Goal: Transaction & Acquisition: Purchase product/service

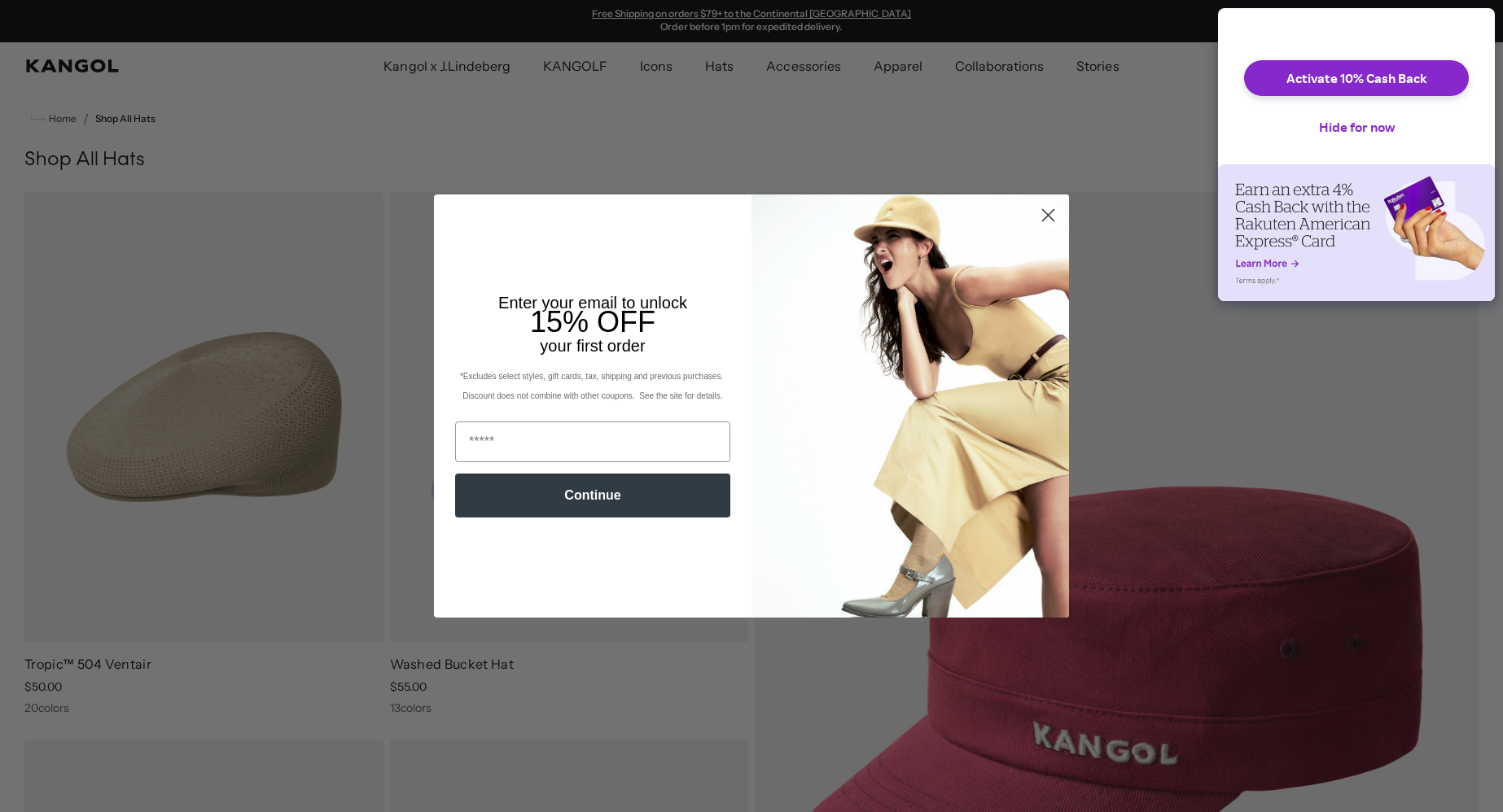
click at [1048, 213] on circle "Close dialog" at bounding box center [1048, 215] width 27 height 27
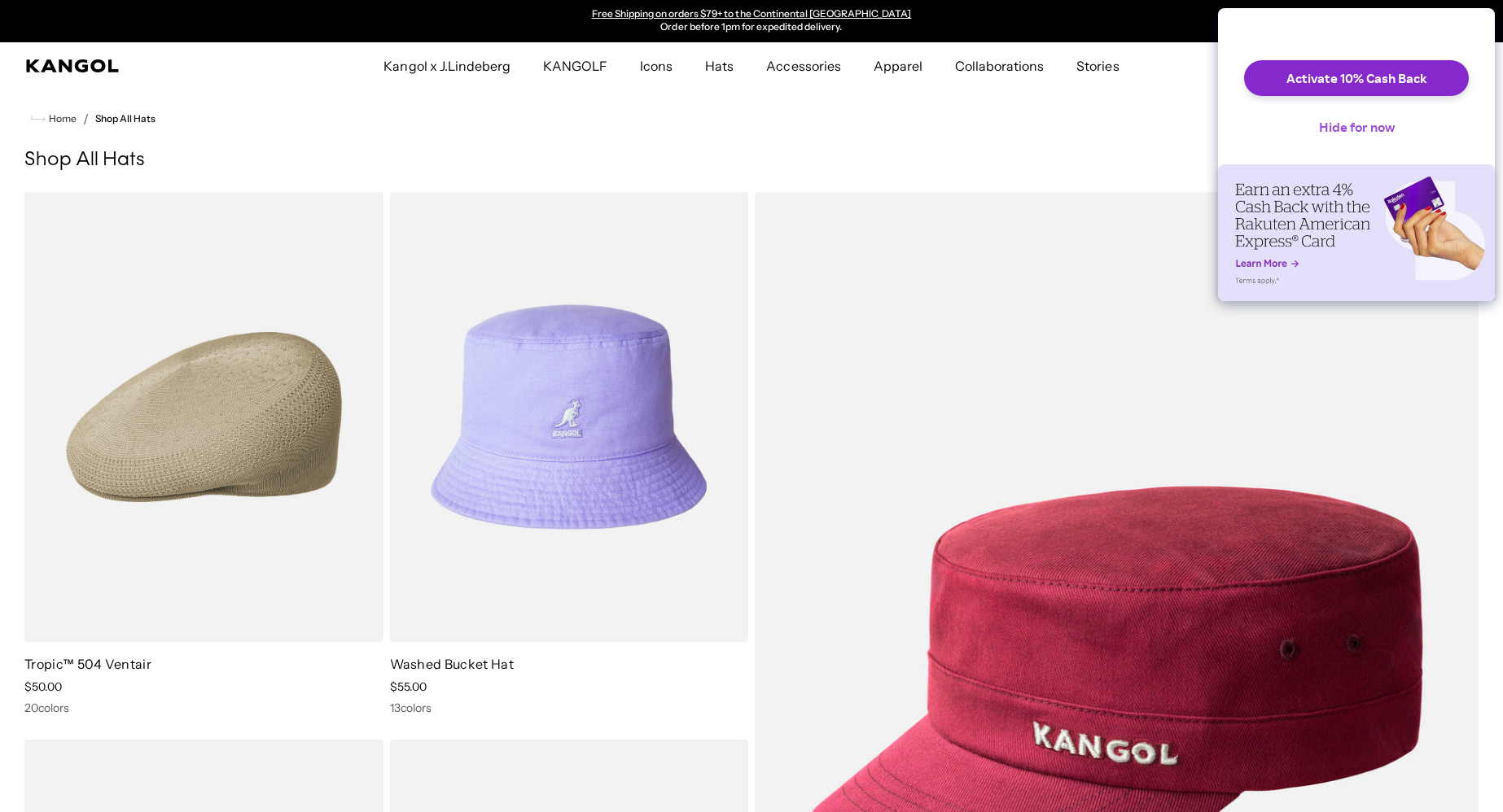
click at [1364, 139] on button "Hide for now" at bounding box center [1357, 126] width 102 height 36
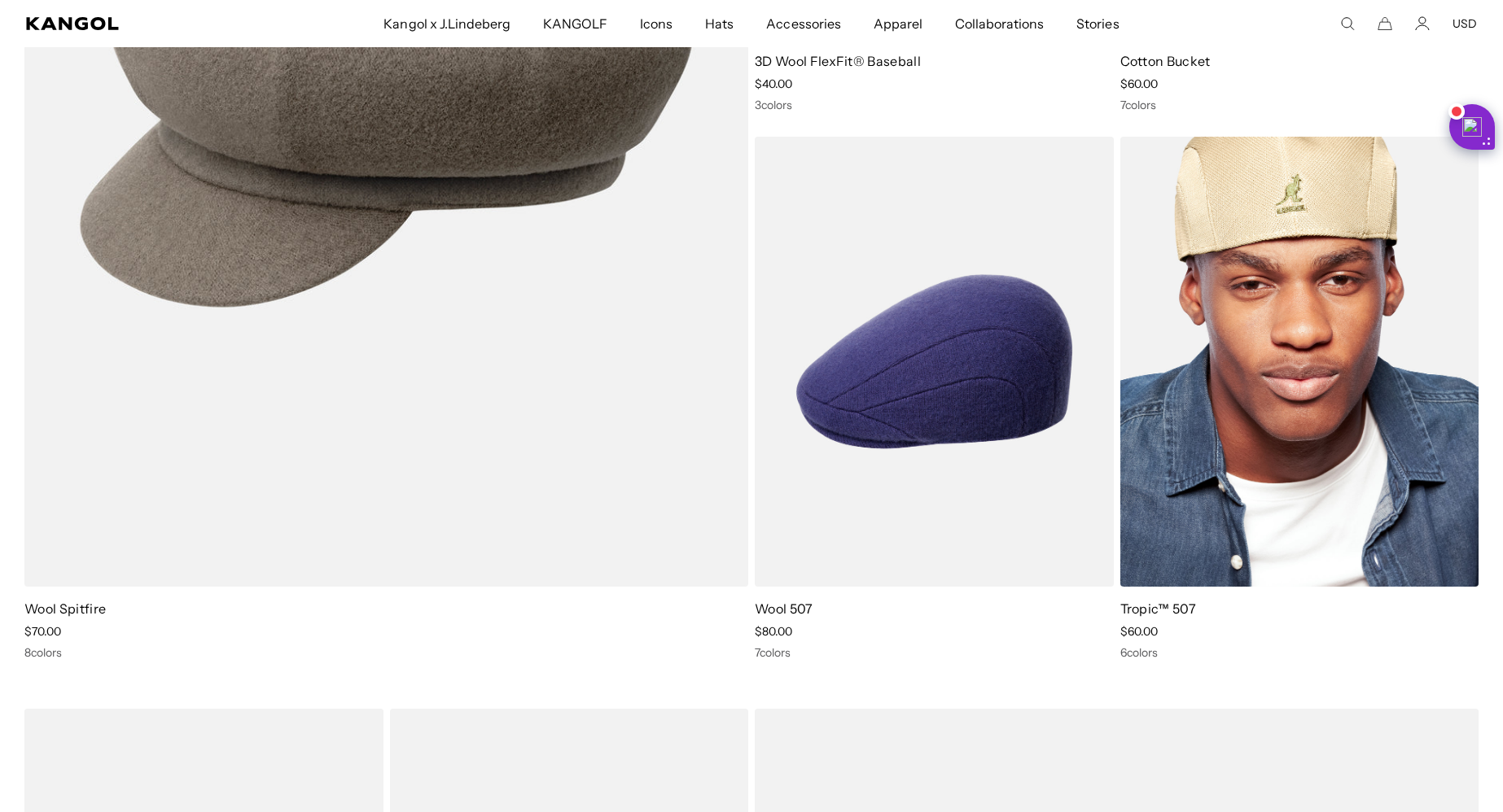
click at [1261, 396] on img at bounding box center [1300, 362] width 359 height 450
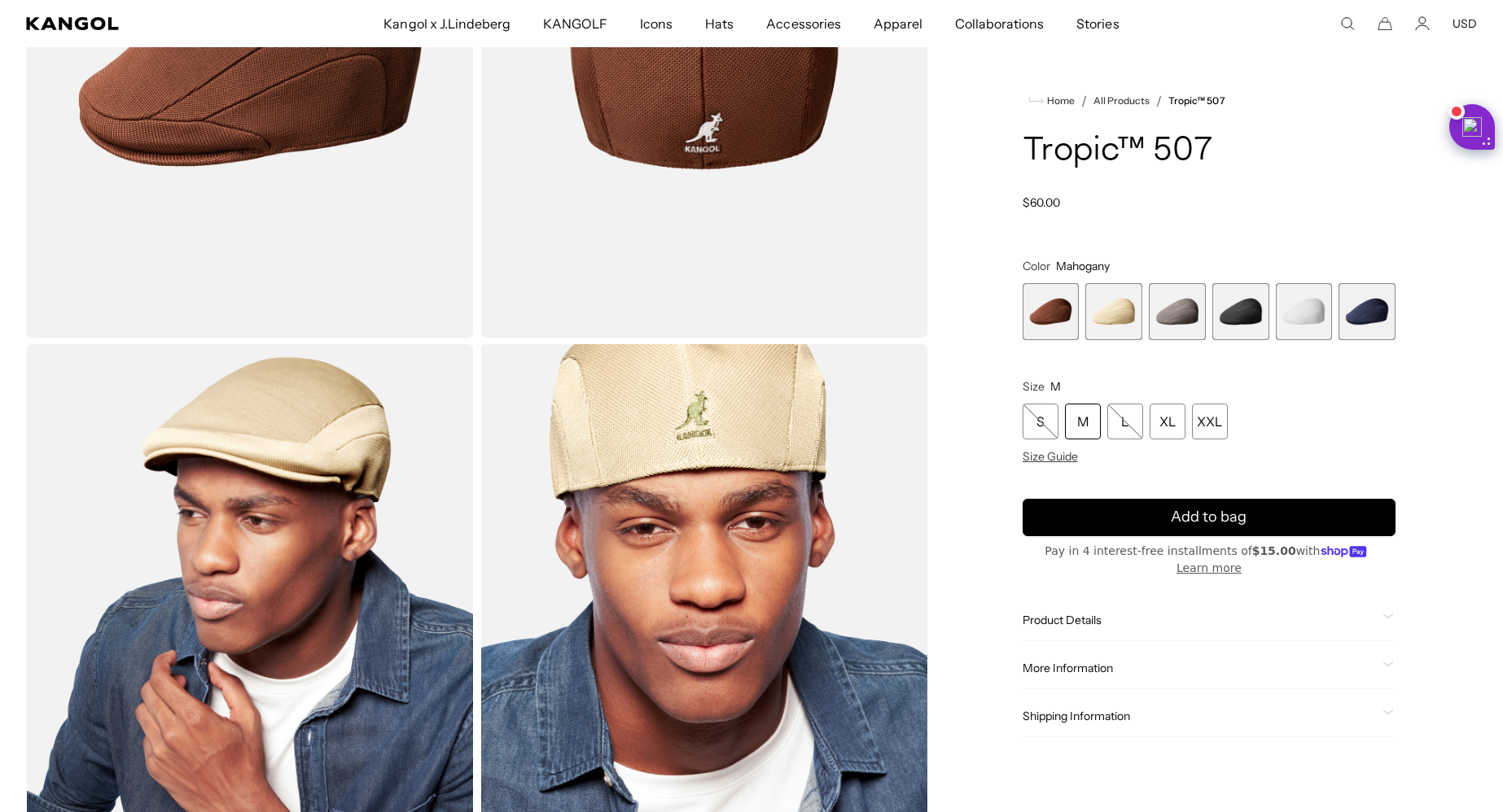
scroll to position [0, 336]
click at [295, 473] on img "Gallery Viewer" at bounding box center [250, 624] width 448 height 559
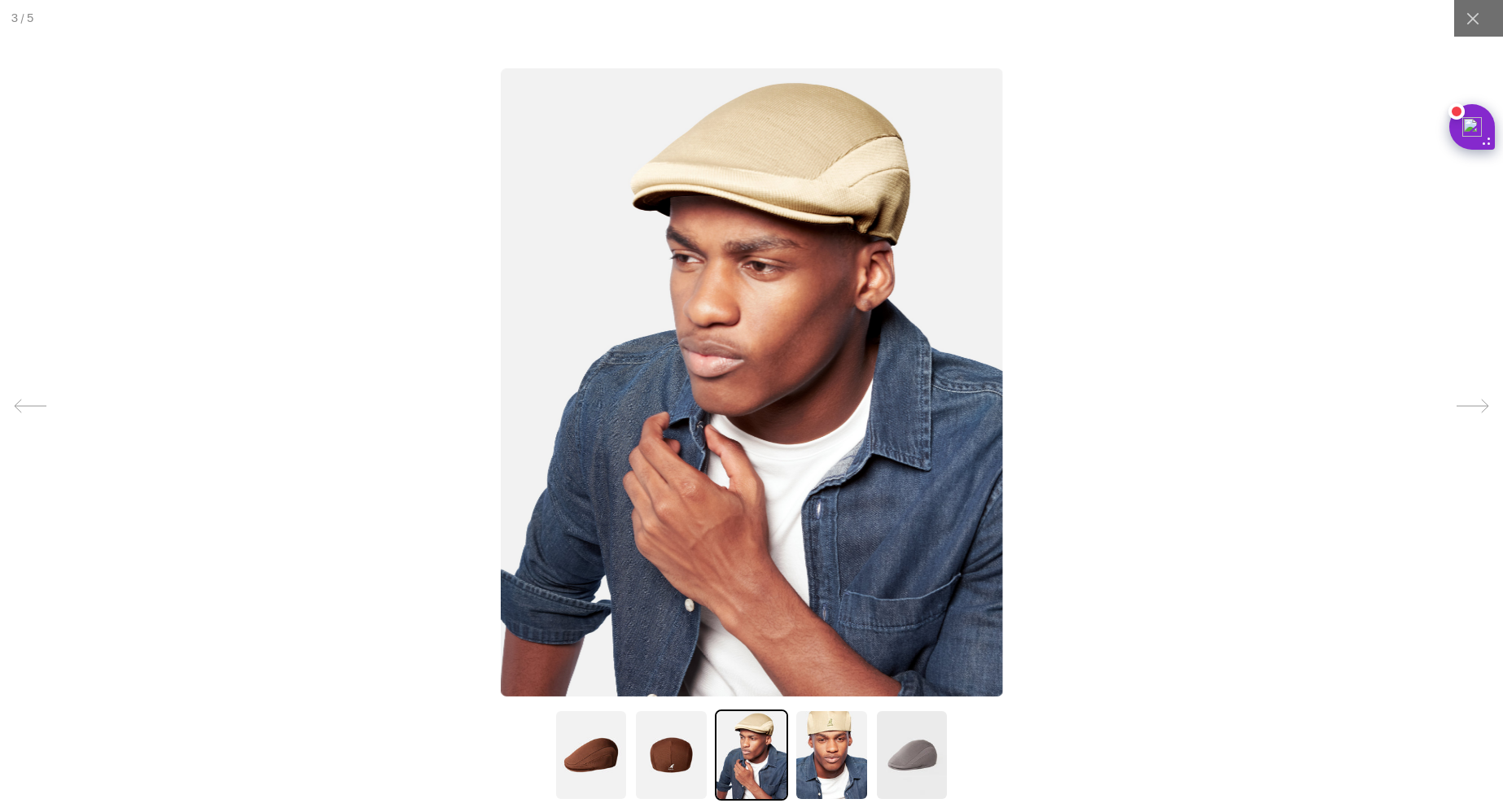
click at [1474, 26] on icon at bounding box center [1472, 18] width 16 height 16
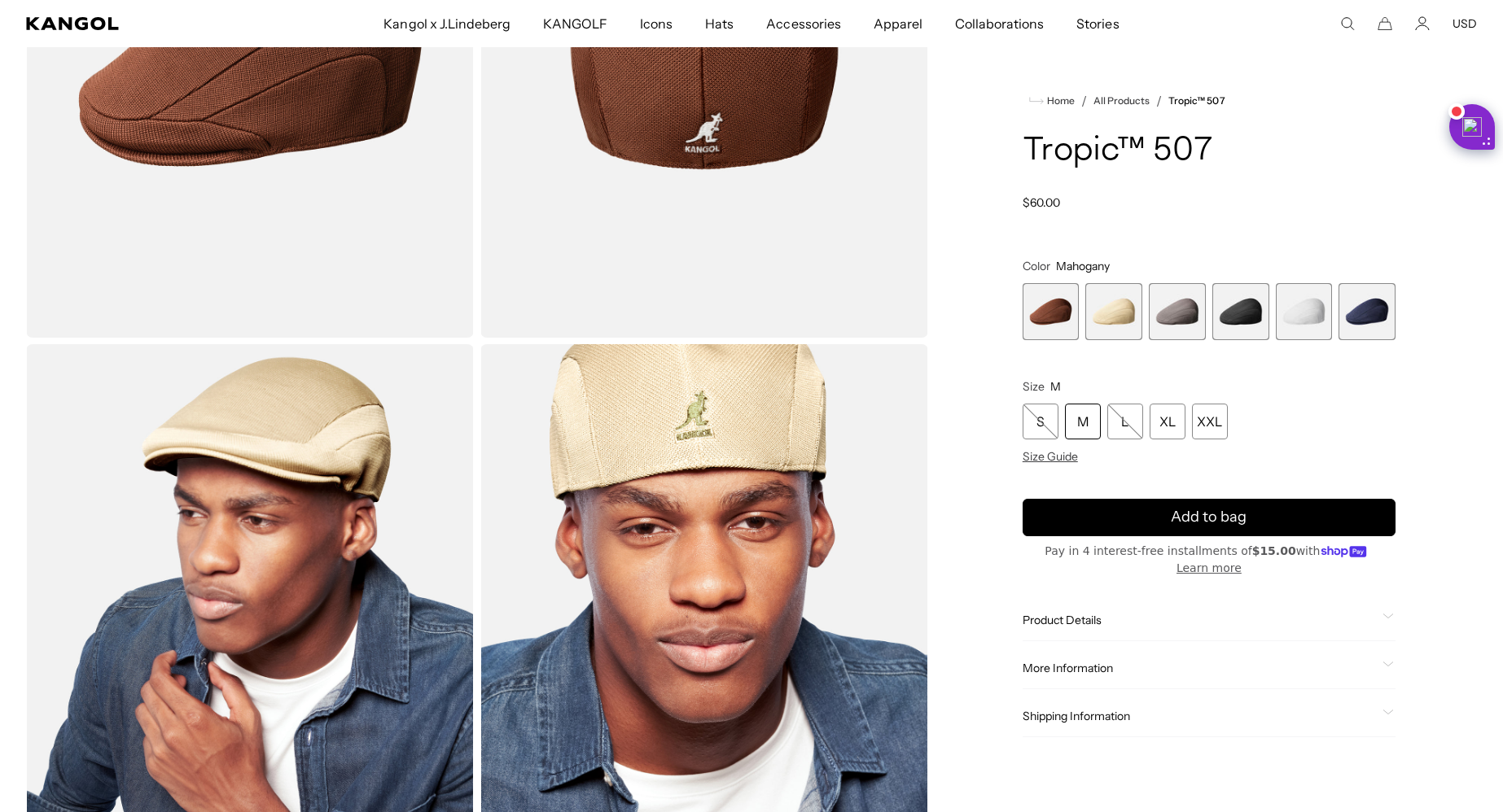
scroll to position [0, 336]
click at [1175, 340] on span "3 of 6" at bounding box center [1177, 311] width 57 height 57
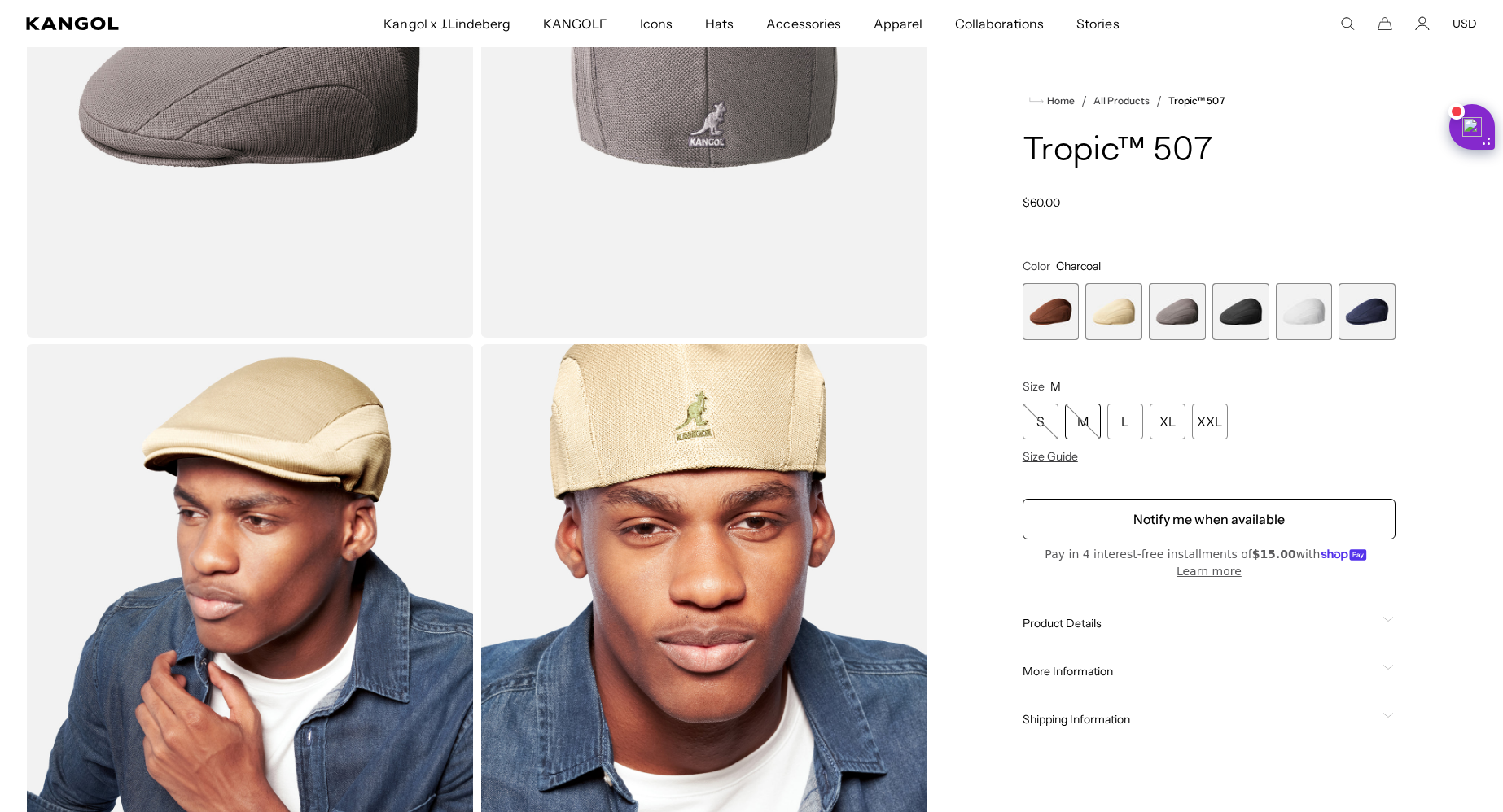
click at [1302, 380] on variant-selects "Color Charcoal Previous Next Mahogany Variant sold out or unavailable Beige Var…" at bounding box center [1208, 361] width 373 height 205
click at [1315, 340] on span "5 of 6" at bounding box center [1305, 311] width 57 height 57
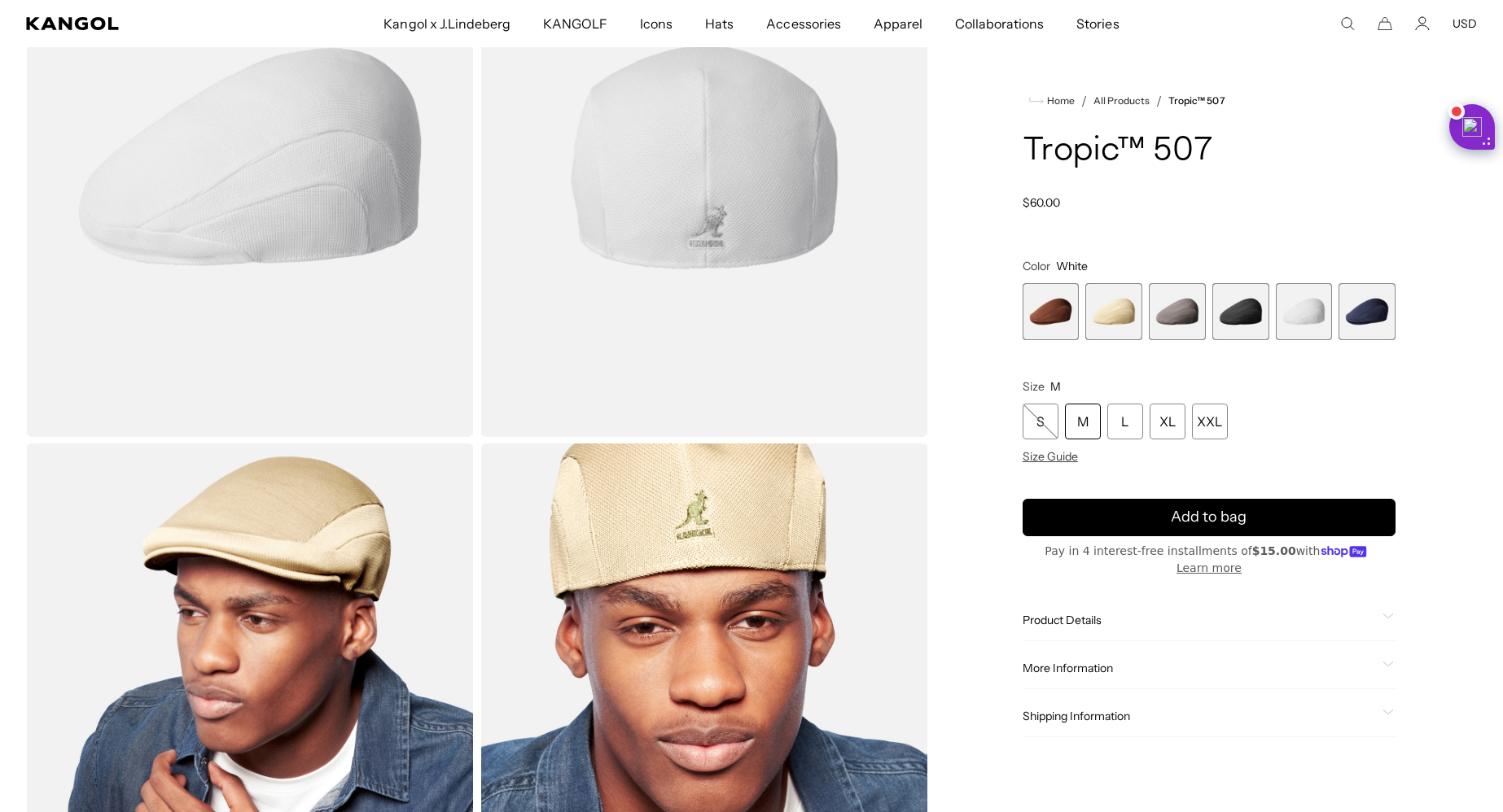
click at [1378, 340] on span "6 of 6" at bounding box center [1367, 311] width 57 height 57
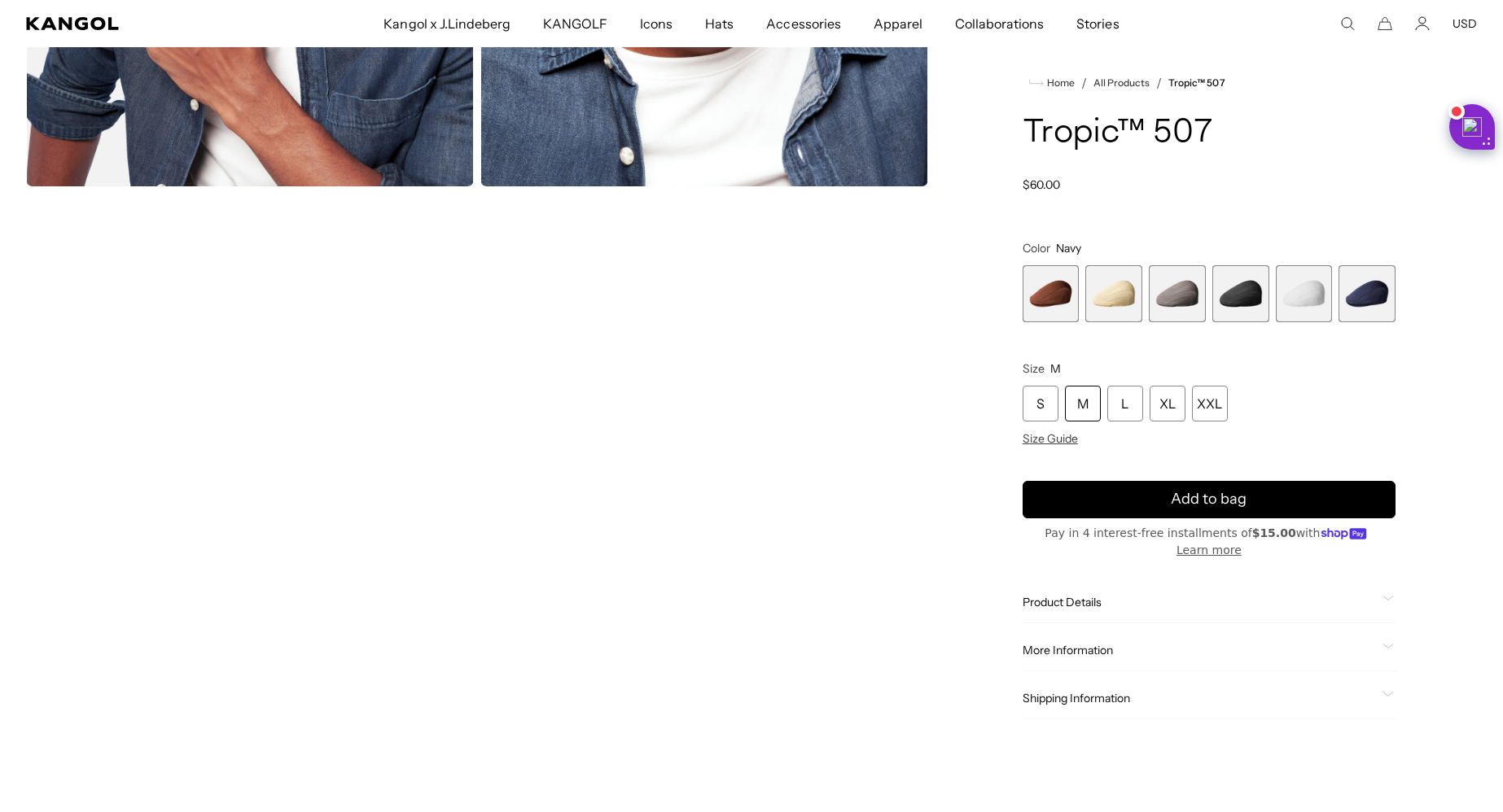
click at [1305, 304] on span "5 of 6" at bounding box center [1305, 294] width 57 height 57
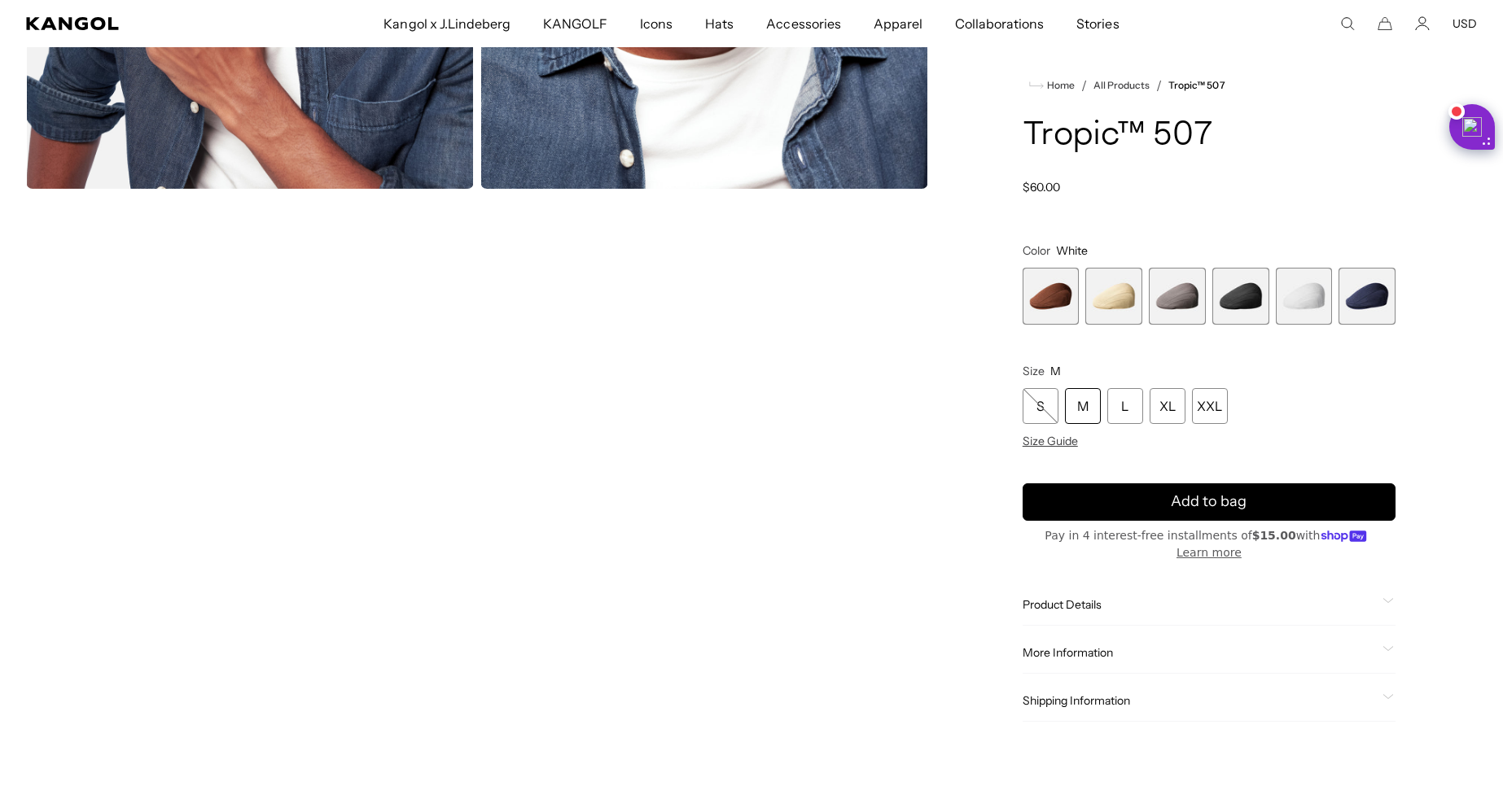
click at [1306, 316] on span "5 of 6" at bounding box center [1305, 296] width 57 height 57
click at [1244, 318] on span "4 of 6" at bounding box center [1241, 296] width 57 height 57
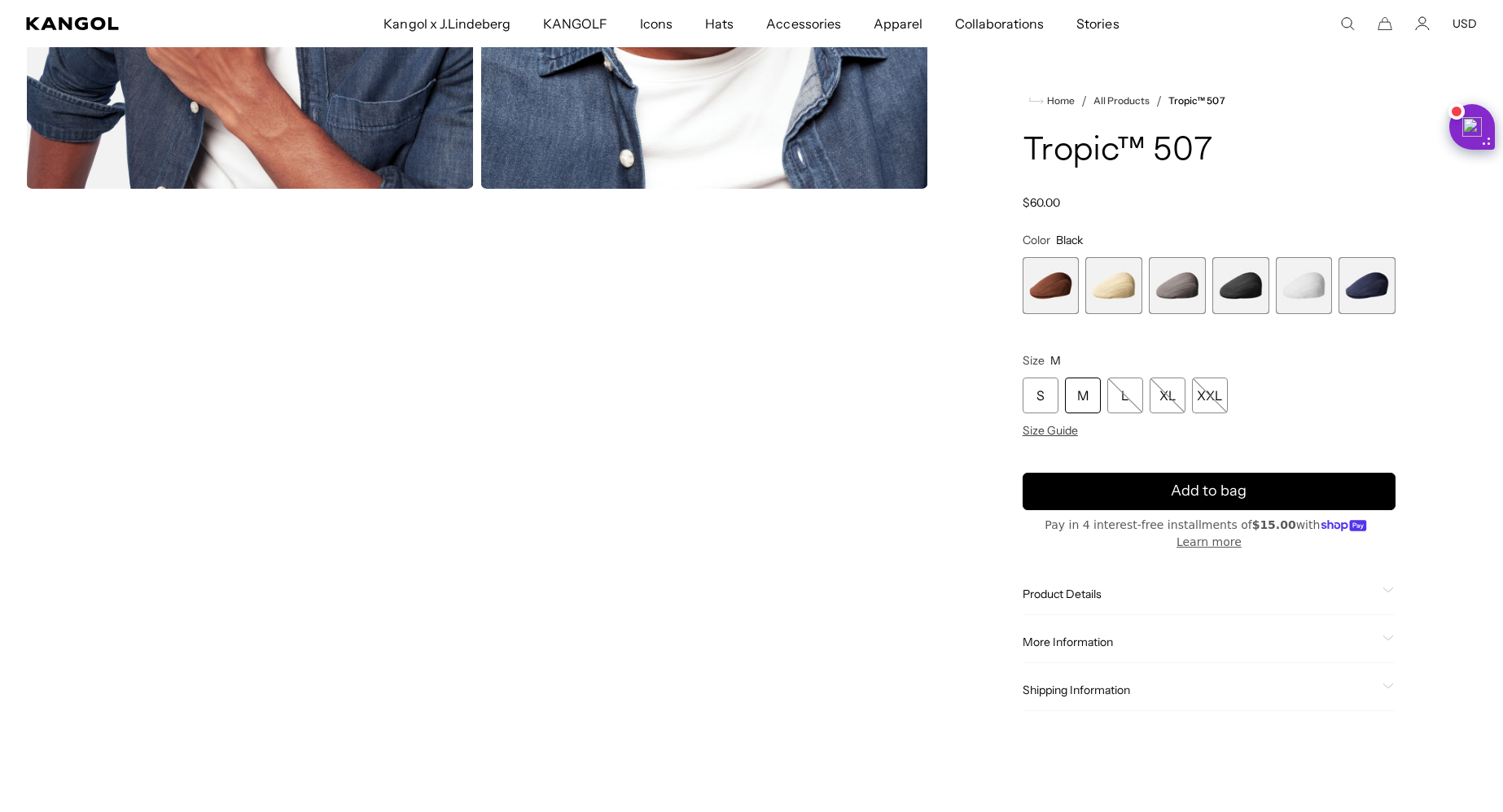
click at [1177, 298] on span "3 of 6" at bounding box center [1177, 285] width 57 height 57
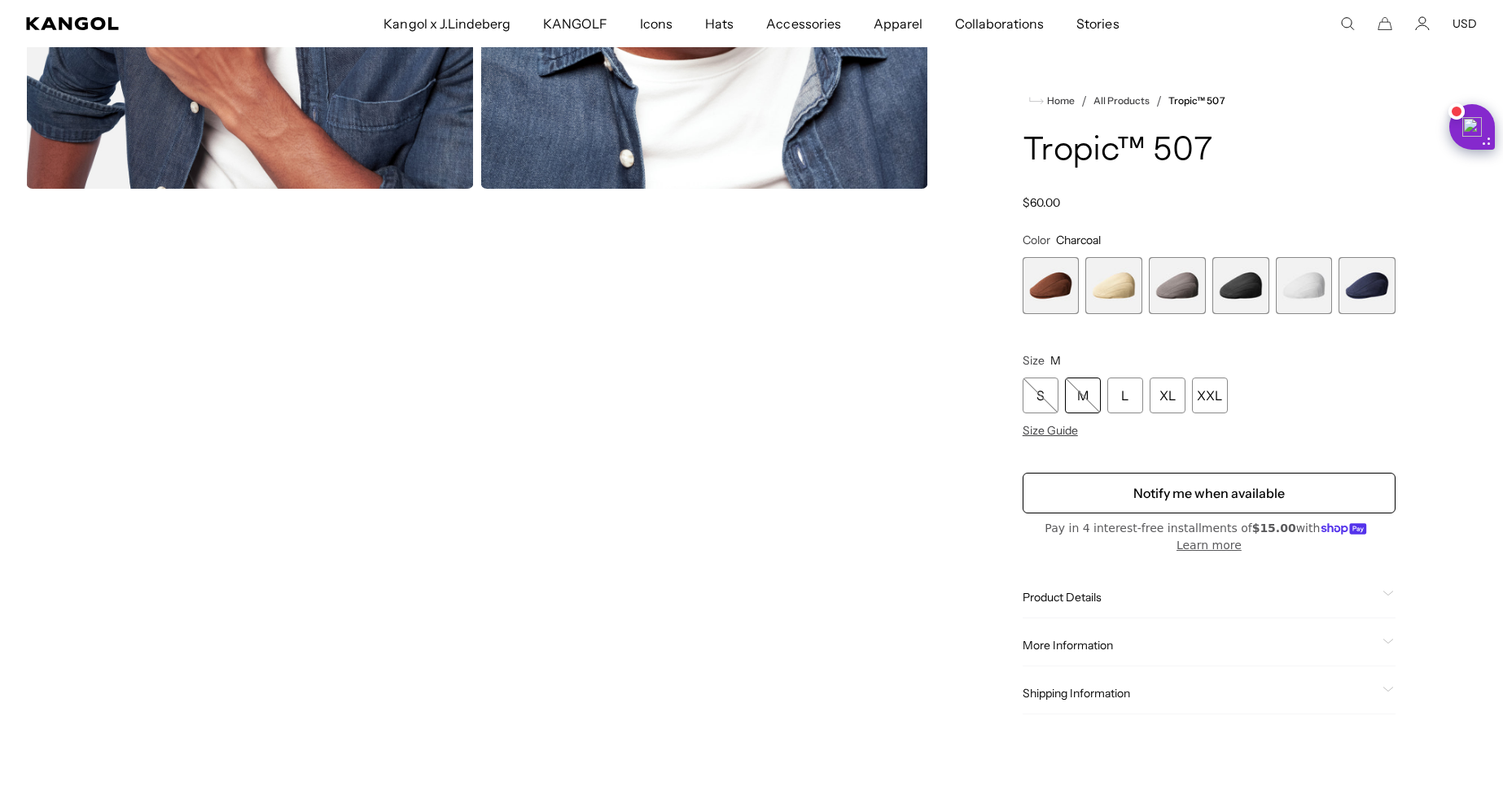
click at [1107, 301] on span "2 of 6" at bounding box center [1114, 285] width 57 height 57
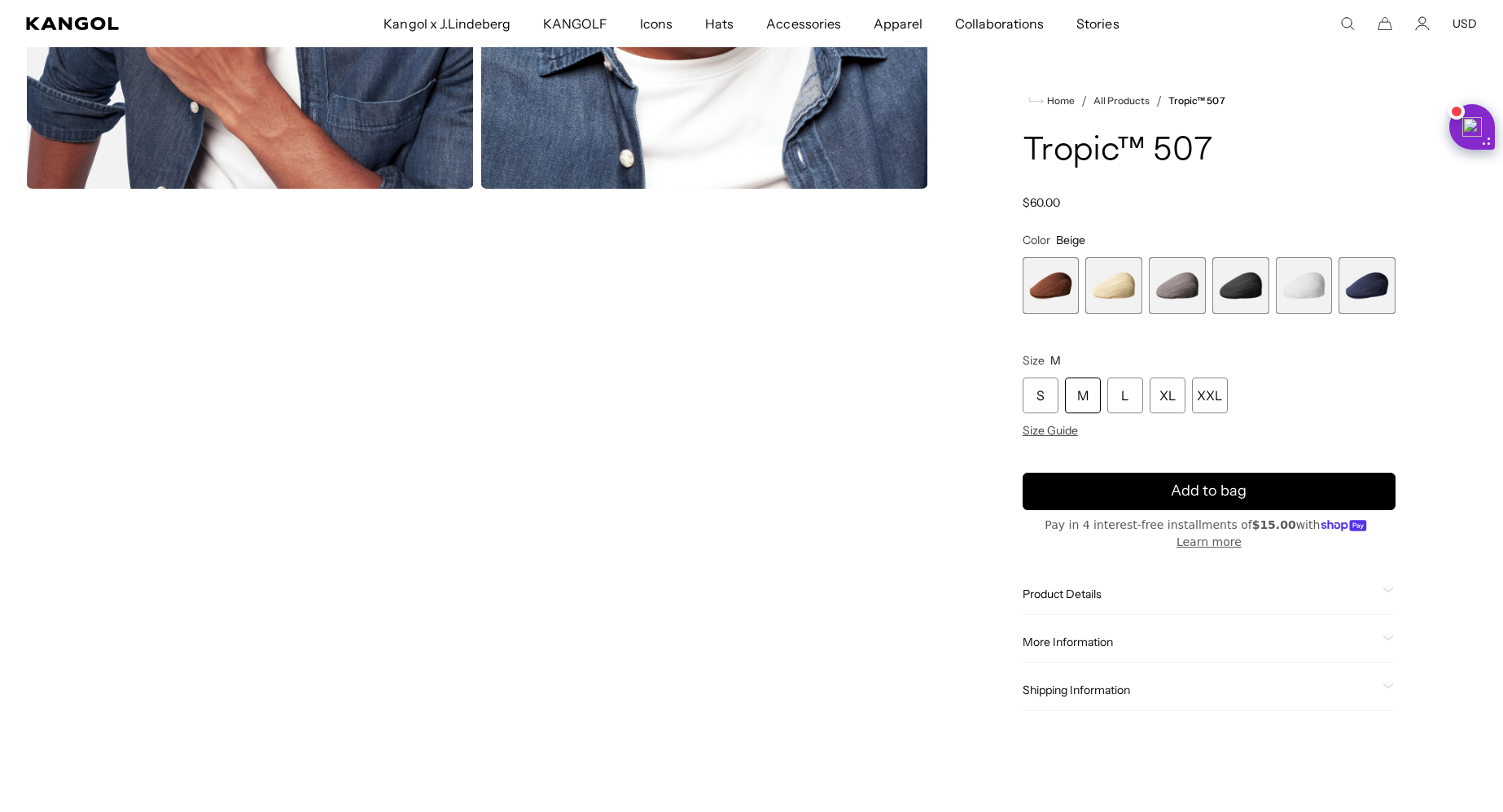
click at [1036, 301] on span "1 of 6" at bounding box center [1051, 285] width 57 height 57
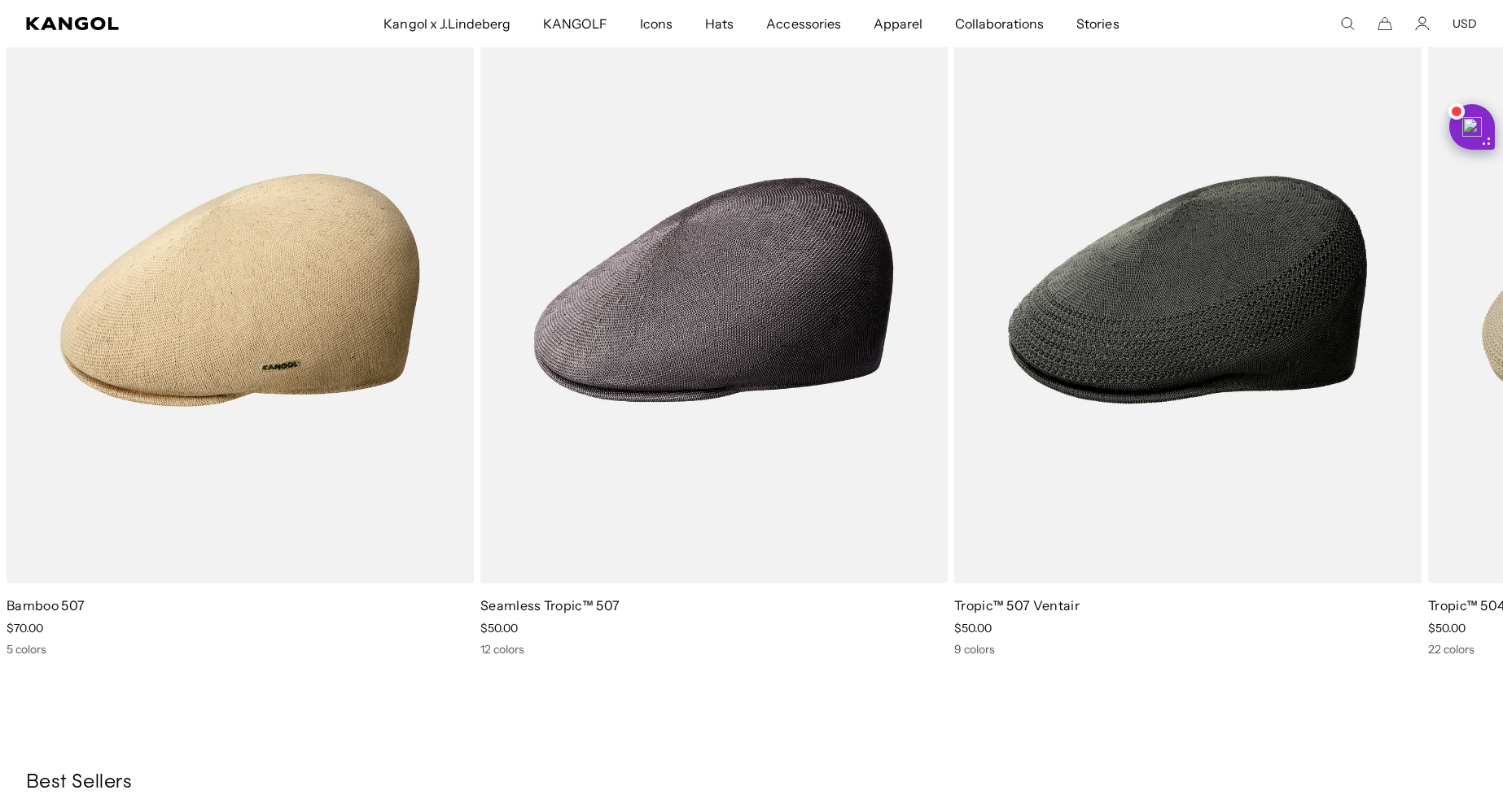
click at [0, 0] on img "2 of 5" at bounding box center [0, 0] width 0 height 0
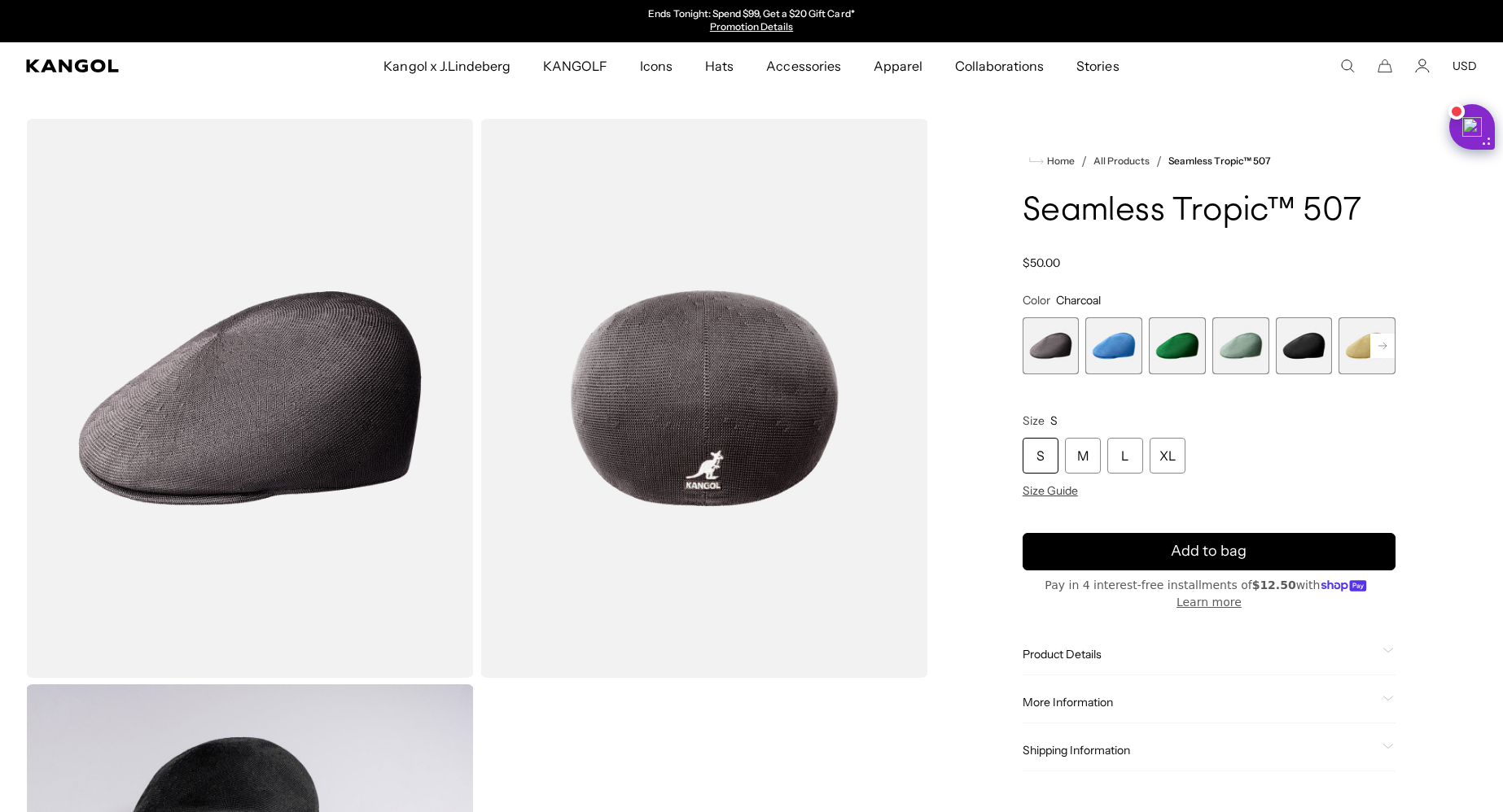
click at [1121, 356] on span "2 of 12" at bounding box center [1114, 346] width 57 height 57
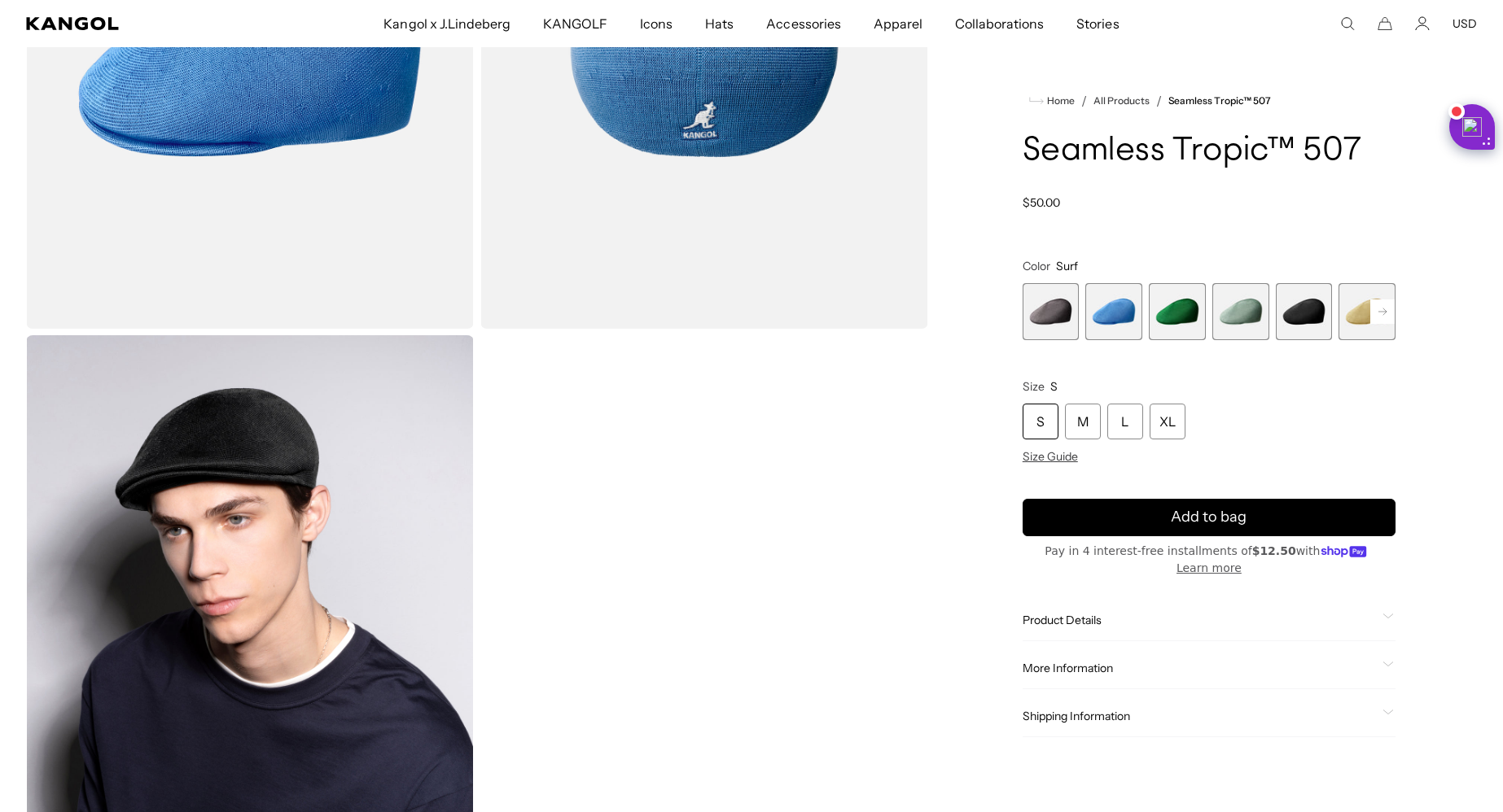
scroll to position [376, 0]
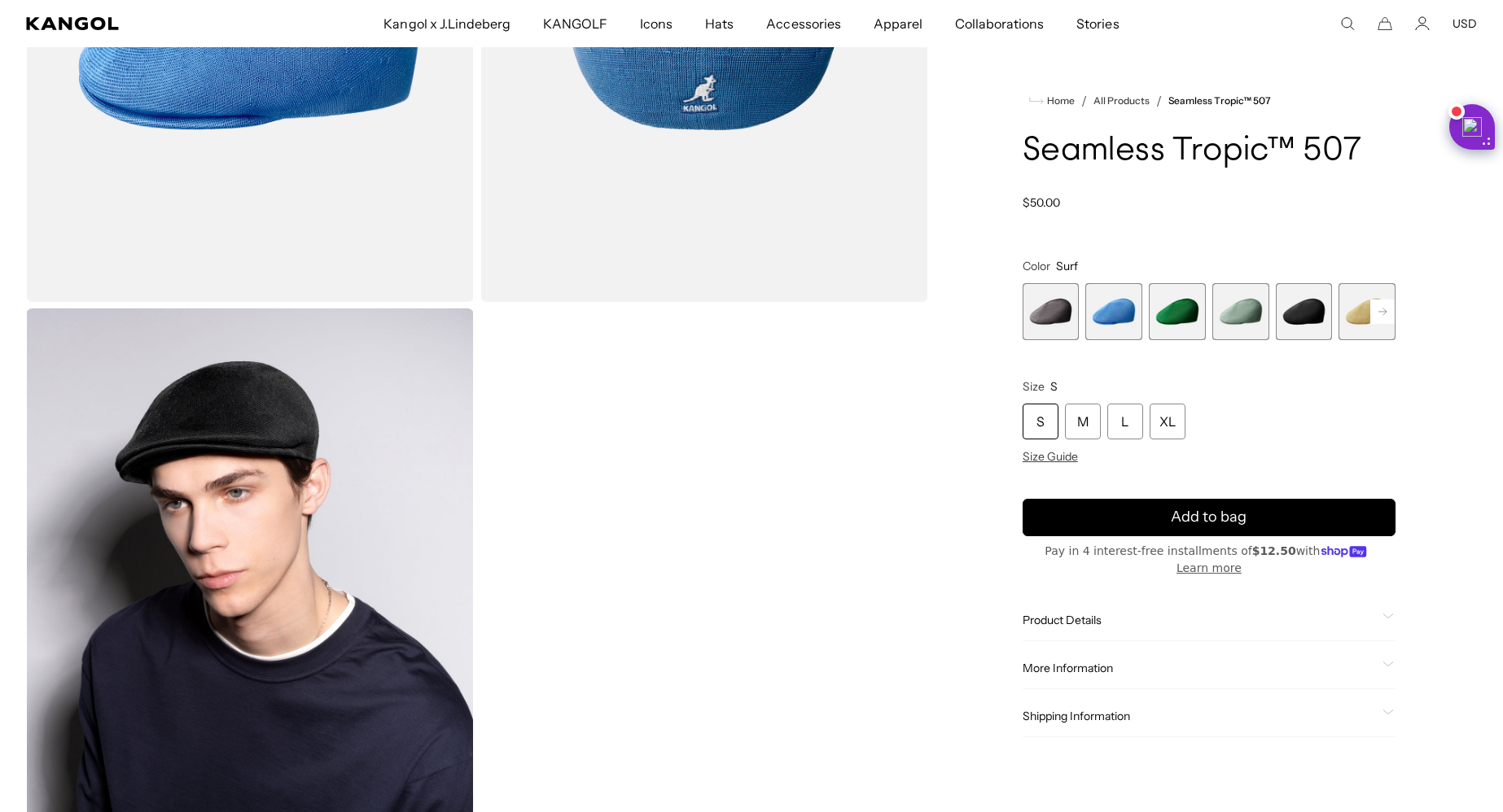
click at [1252, 308] on span "4 of 12" at bounding box center [1241, 311] width 57 height 57
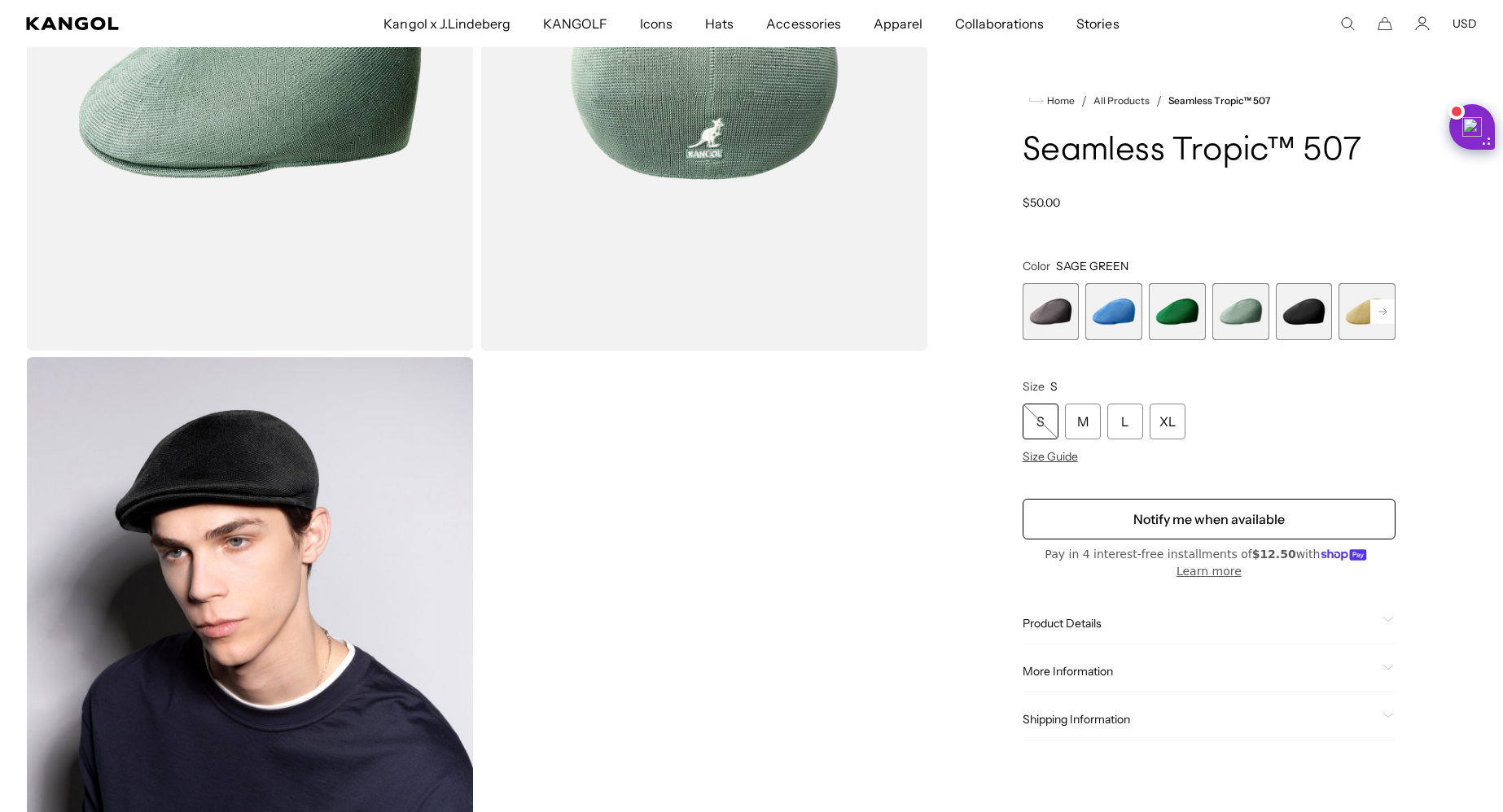
scroll to position [341, 0]
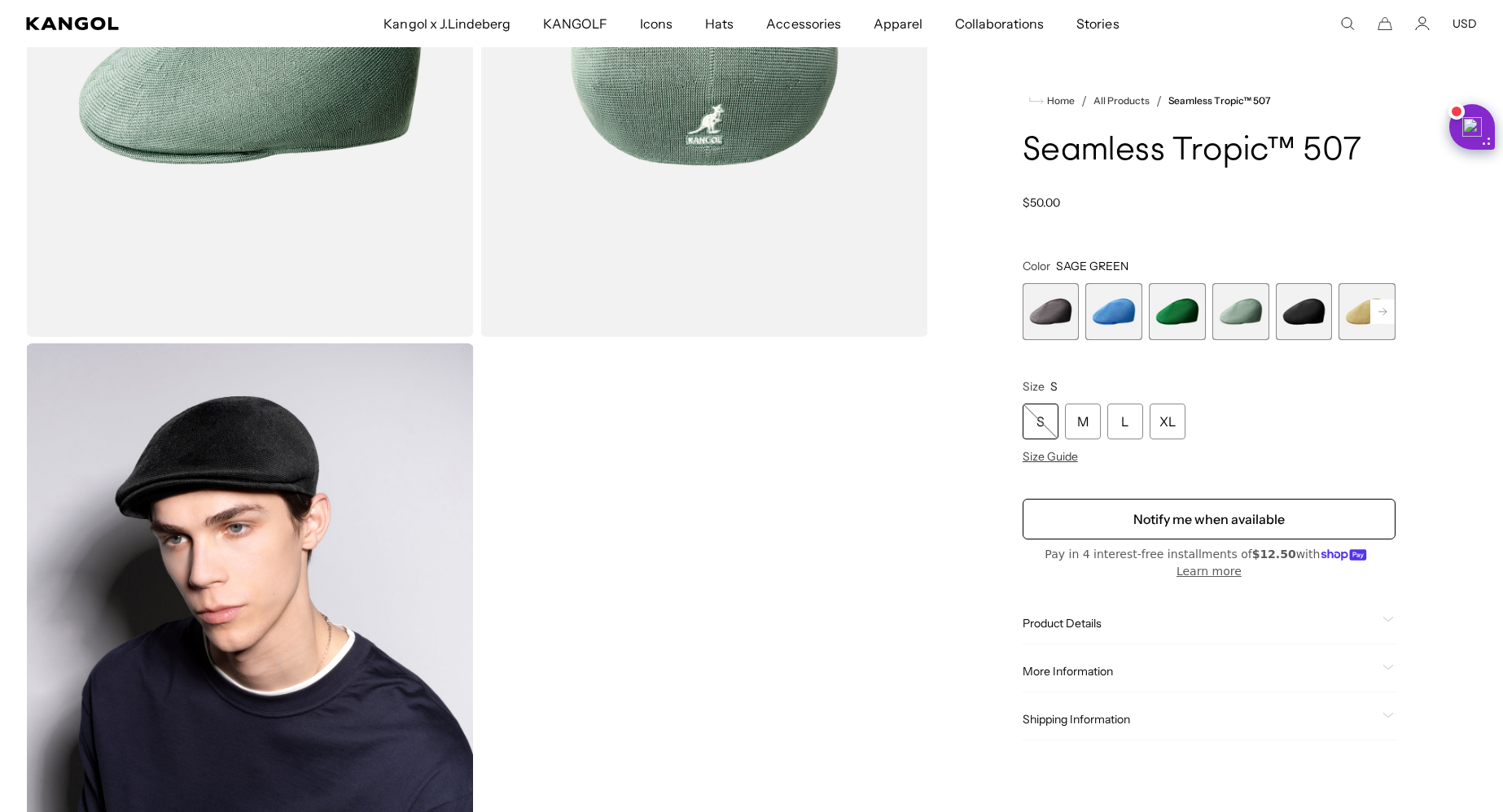
click at [1379, 324] on rect at bounding box center [1382, 311] width 24 height 24
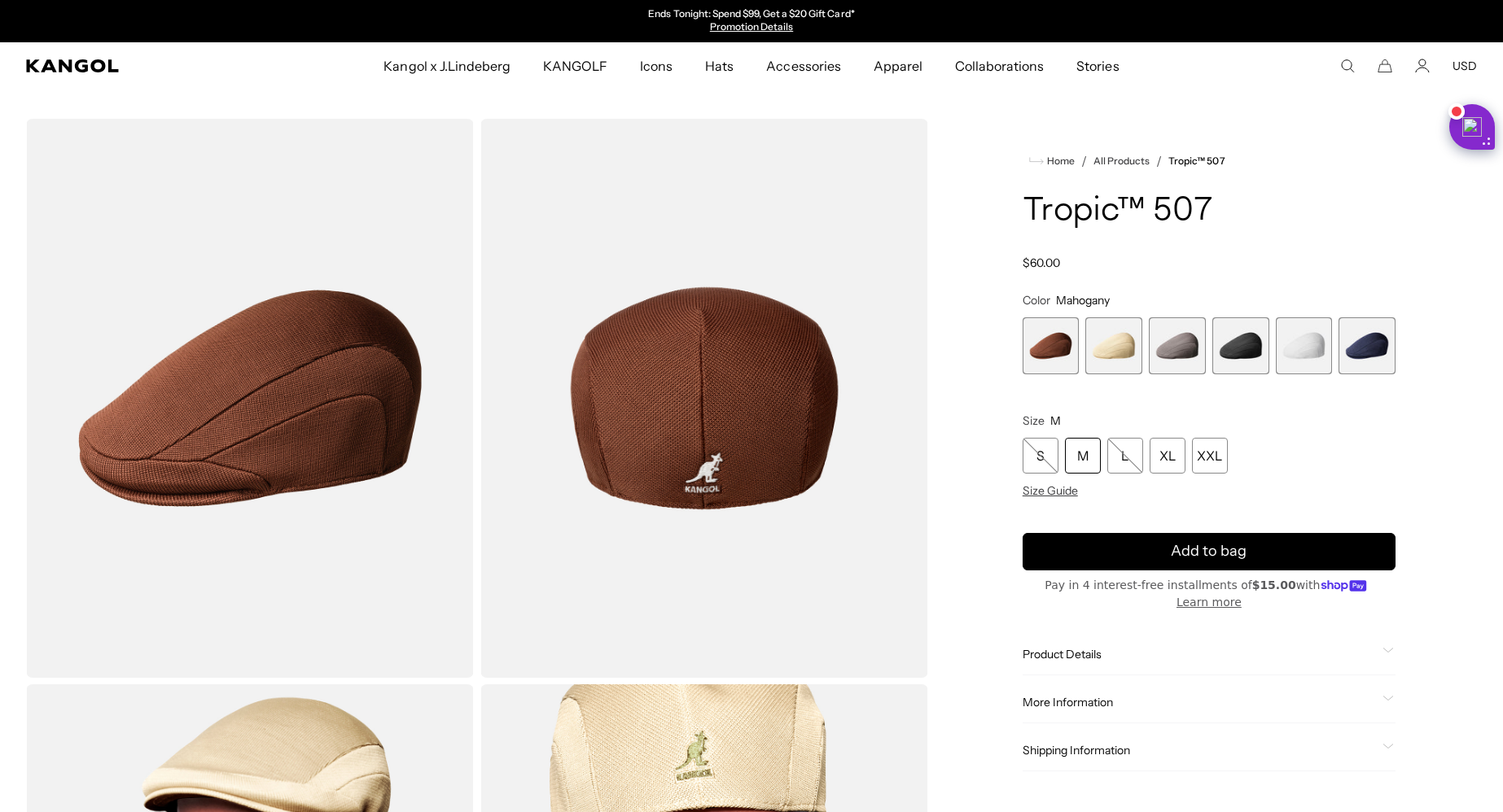
scroll to position [1994, 0]
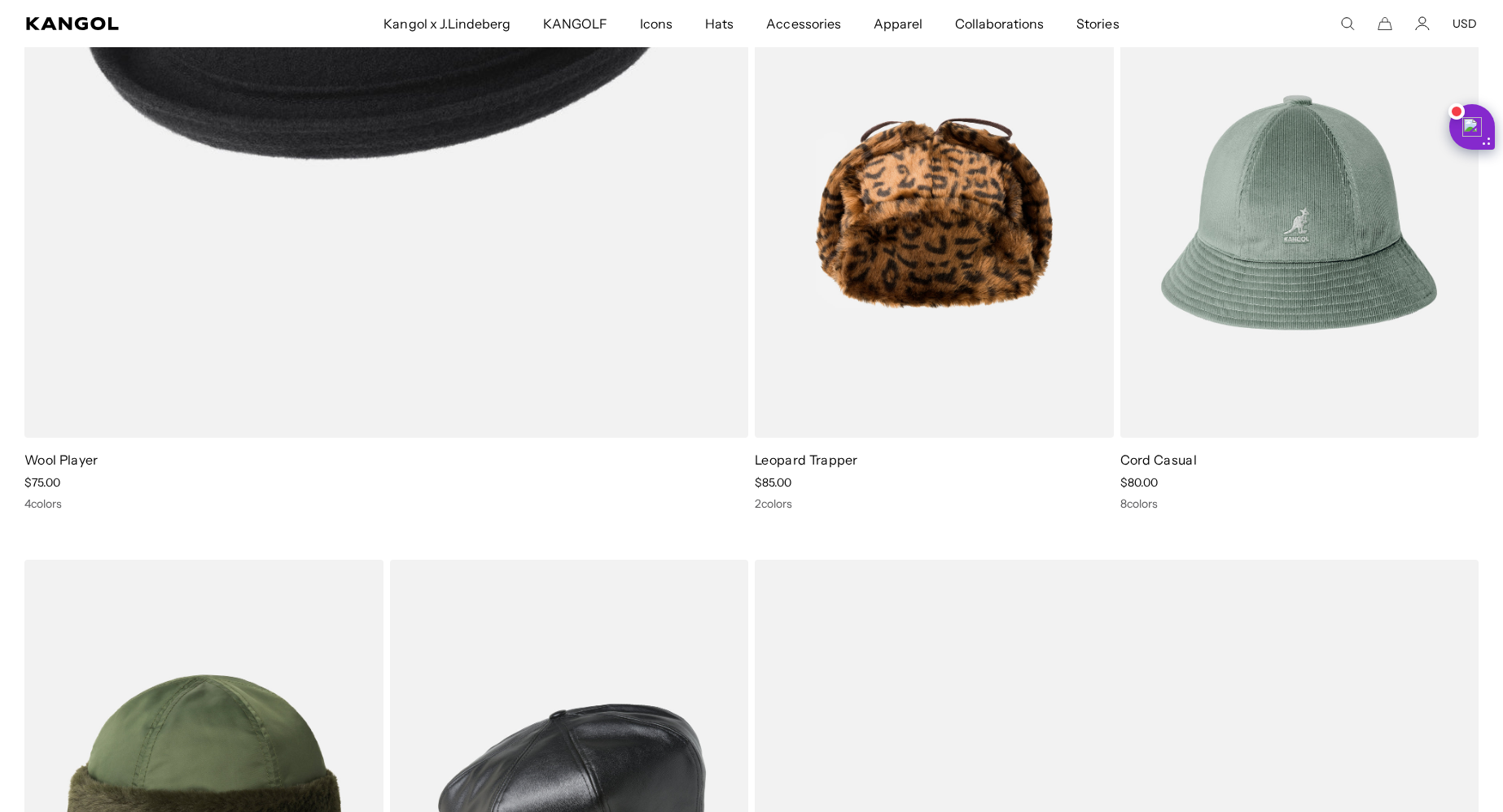
scroll to position [0, 336]
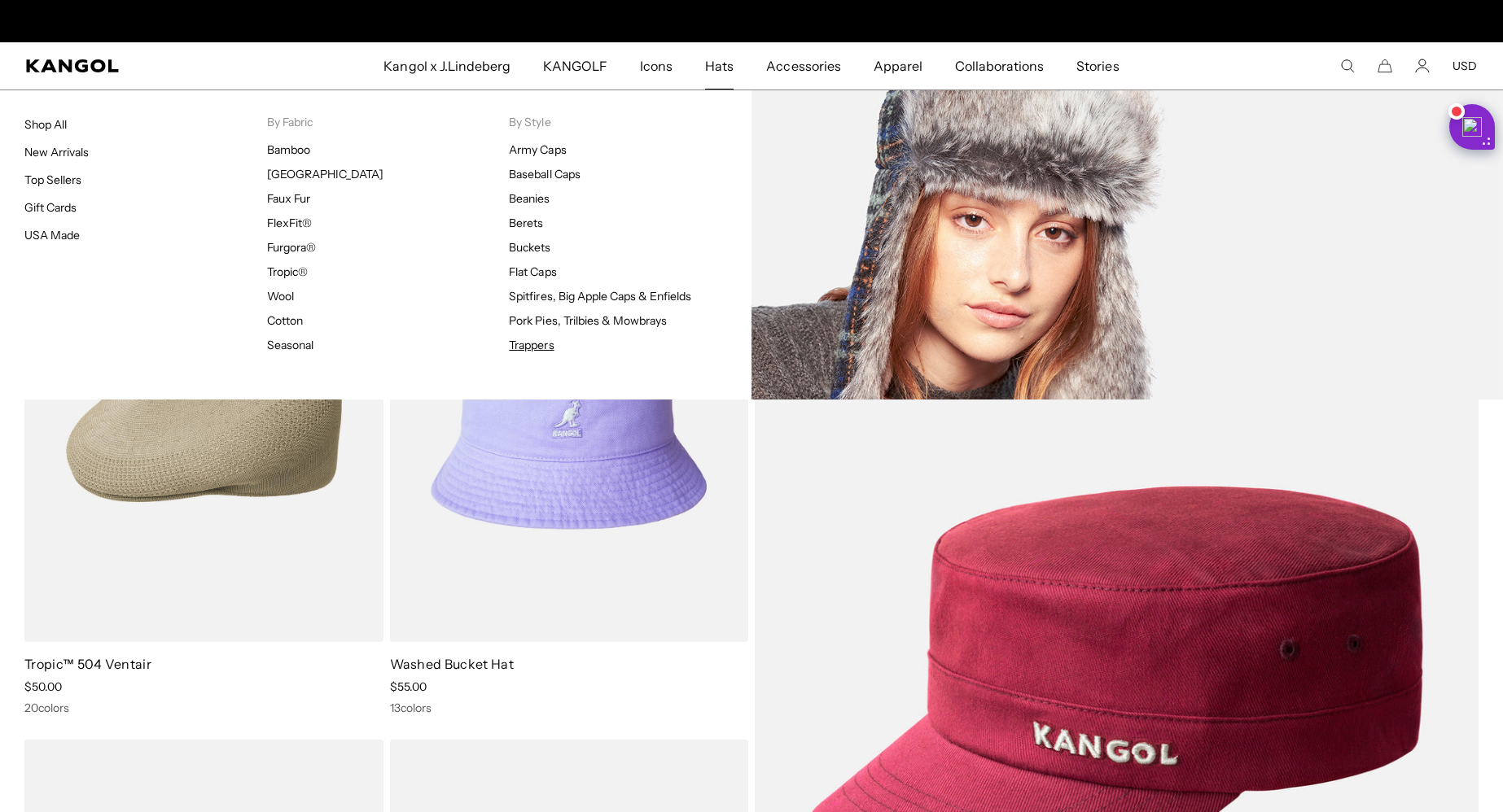
scroll to position [0, 336]
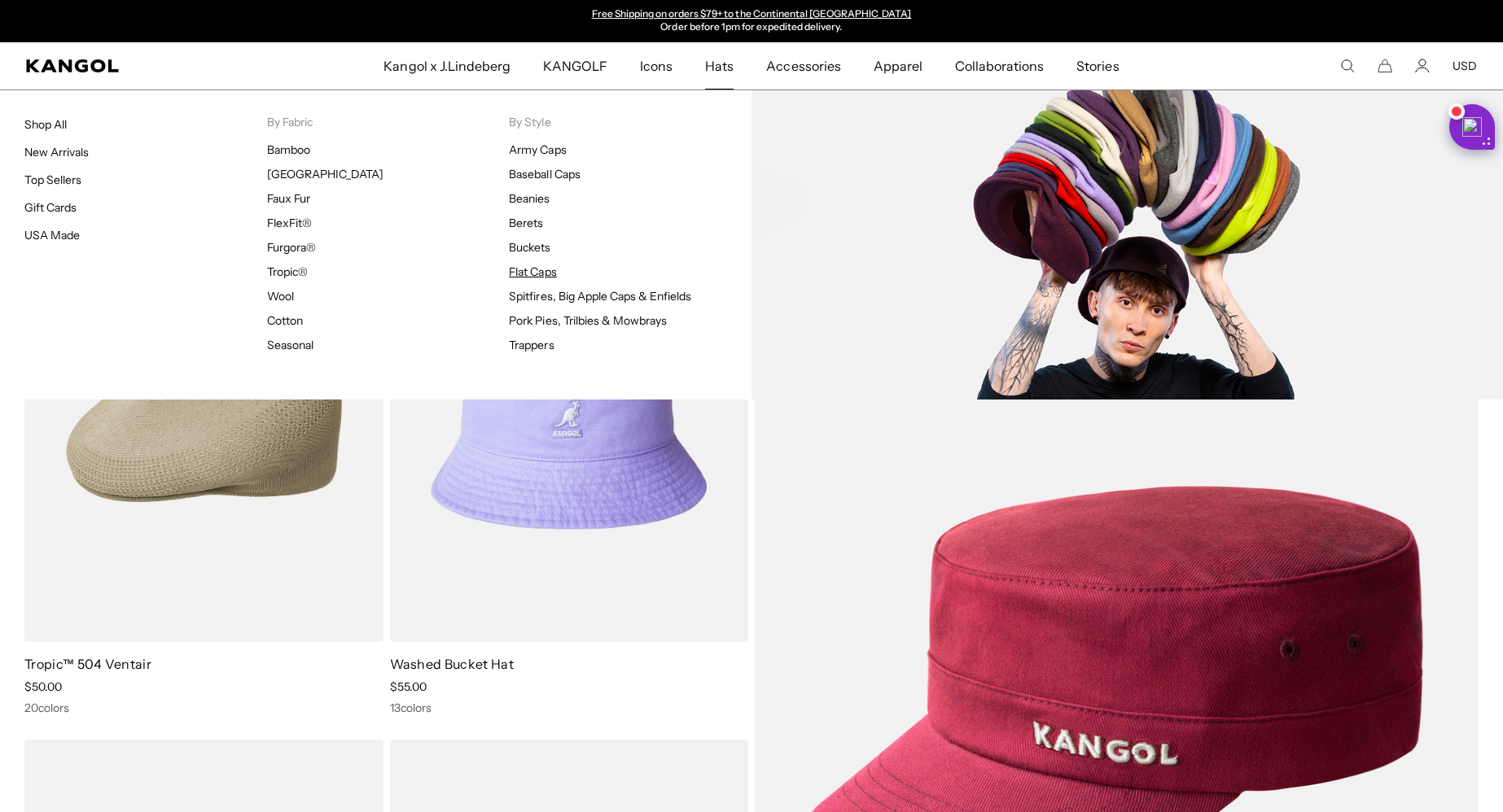
click at [535, 270] on link "Flat Caps" at bounding box center [533, 272] width 47 height 15
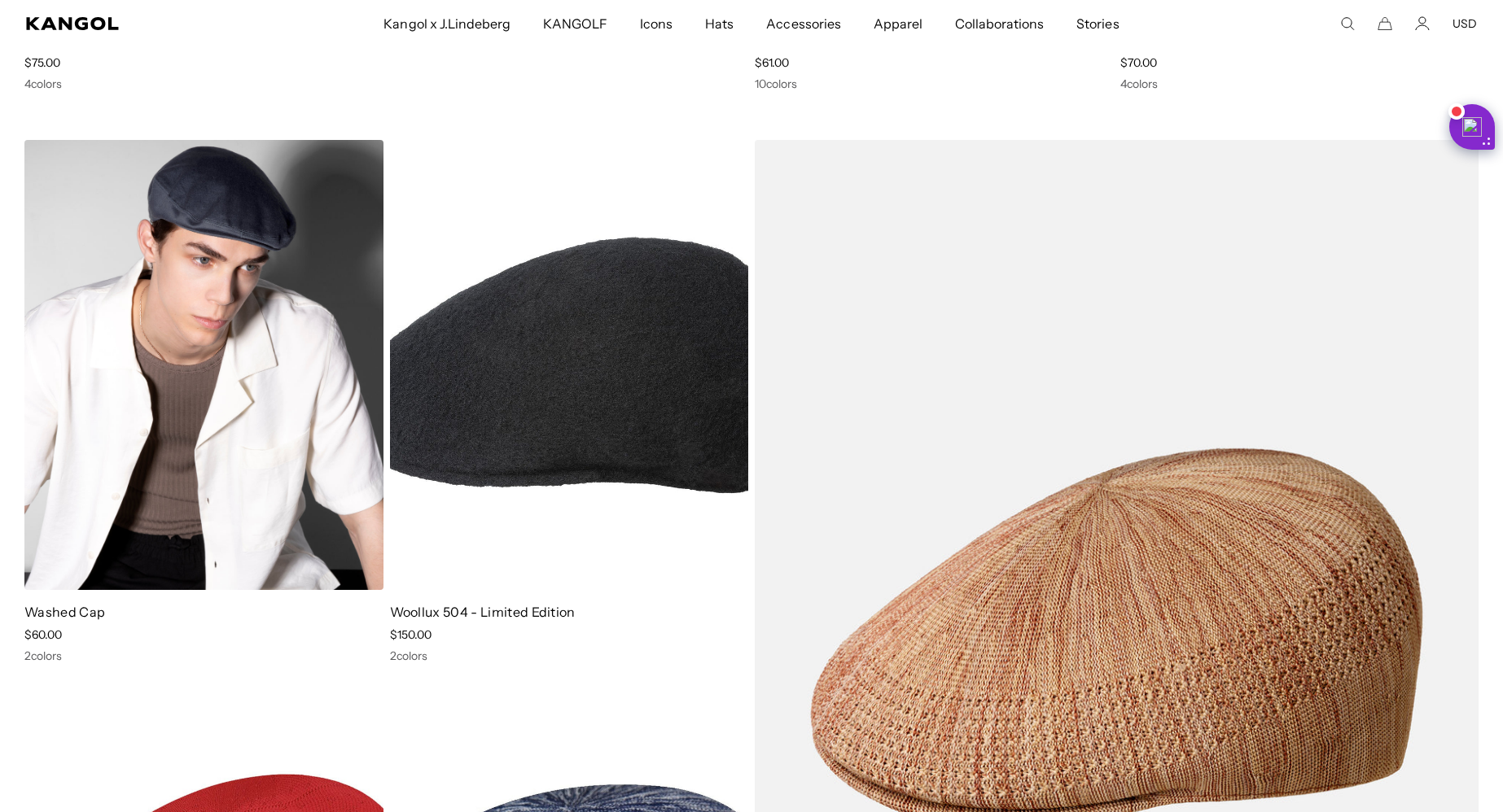
click at [185, 322] on img at bounding box center [203, 365] width 359 height 450
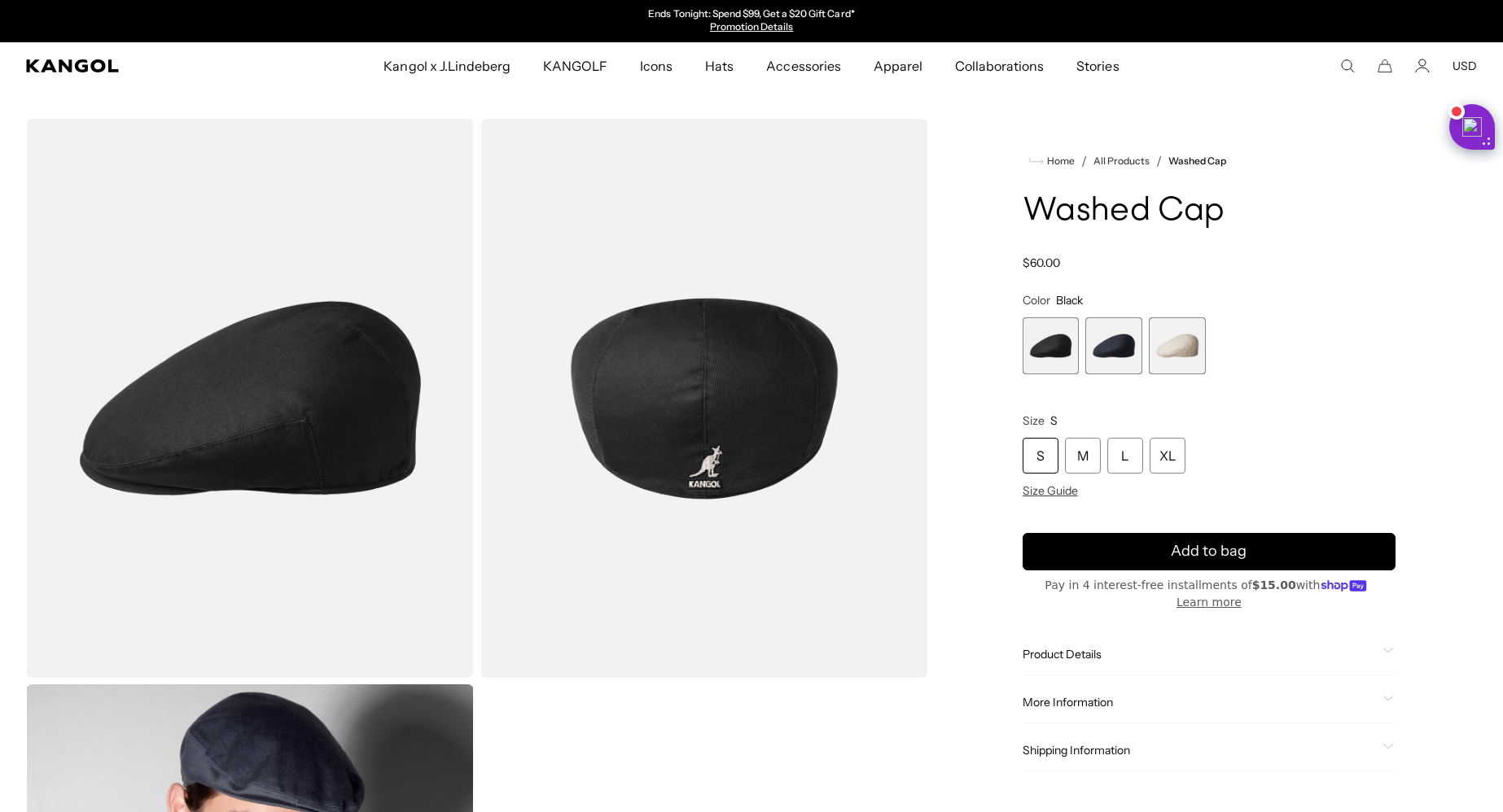
click at [1188, 368] on span "3 of 3" at bounding box center [1177, 346] width 57 height 57
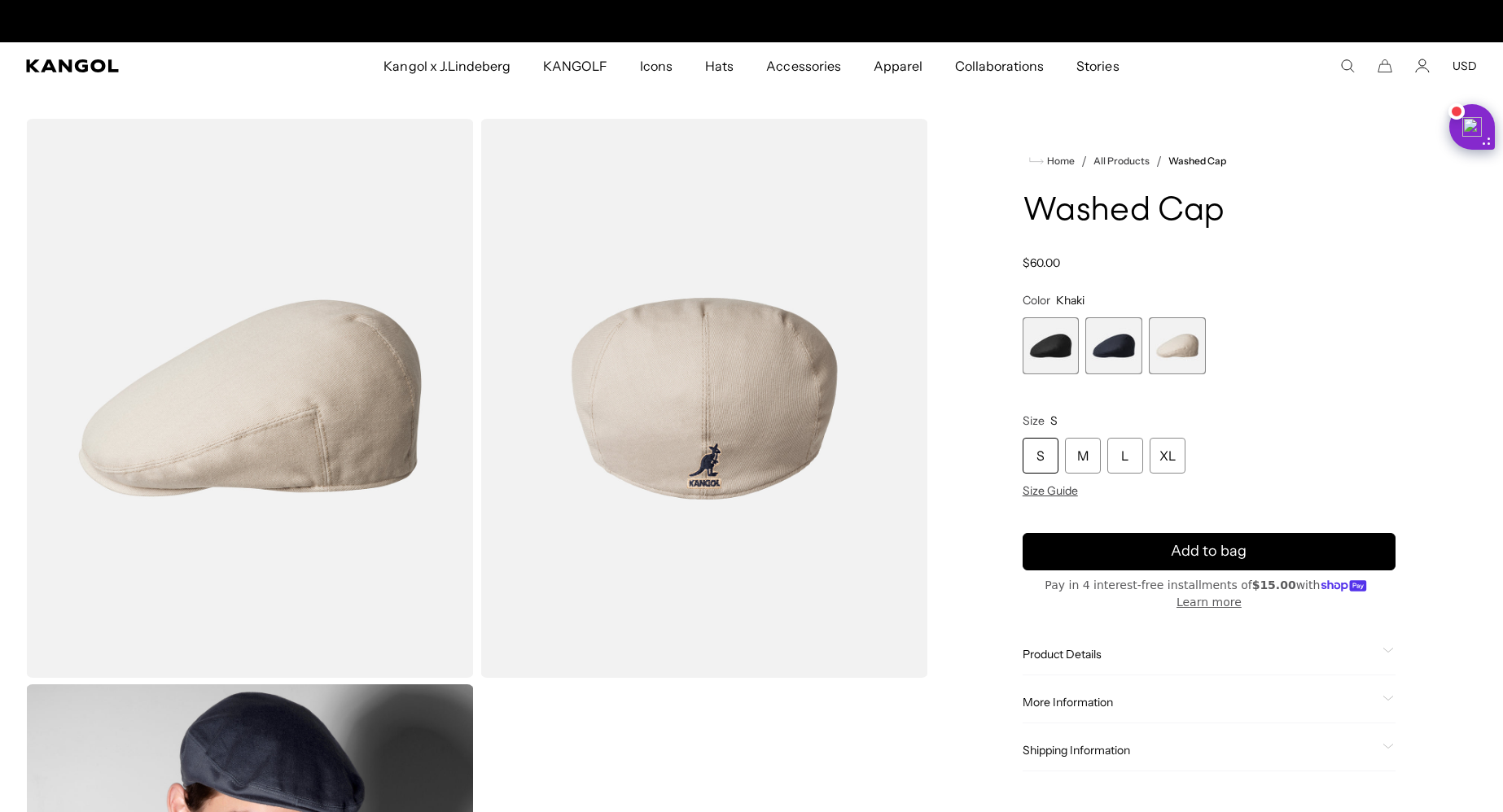
scroll to position [0, 336]
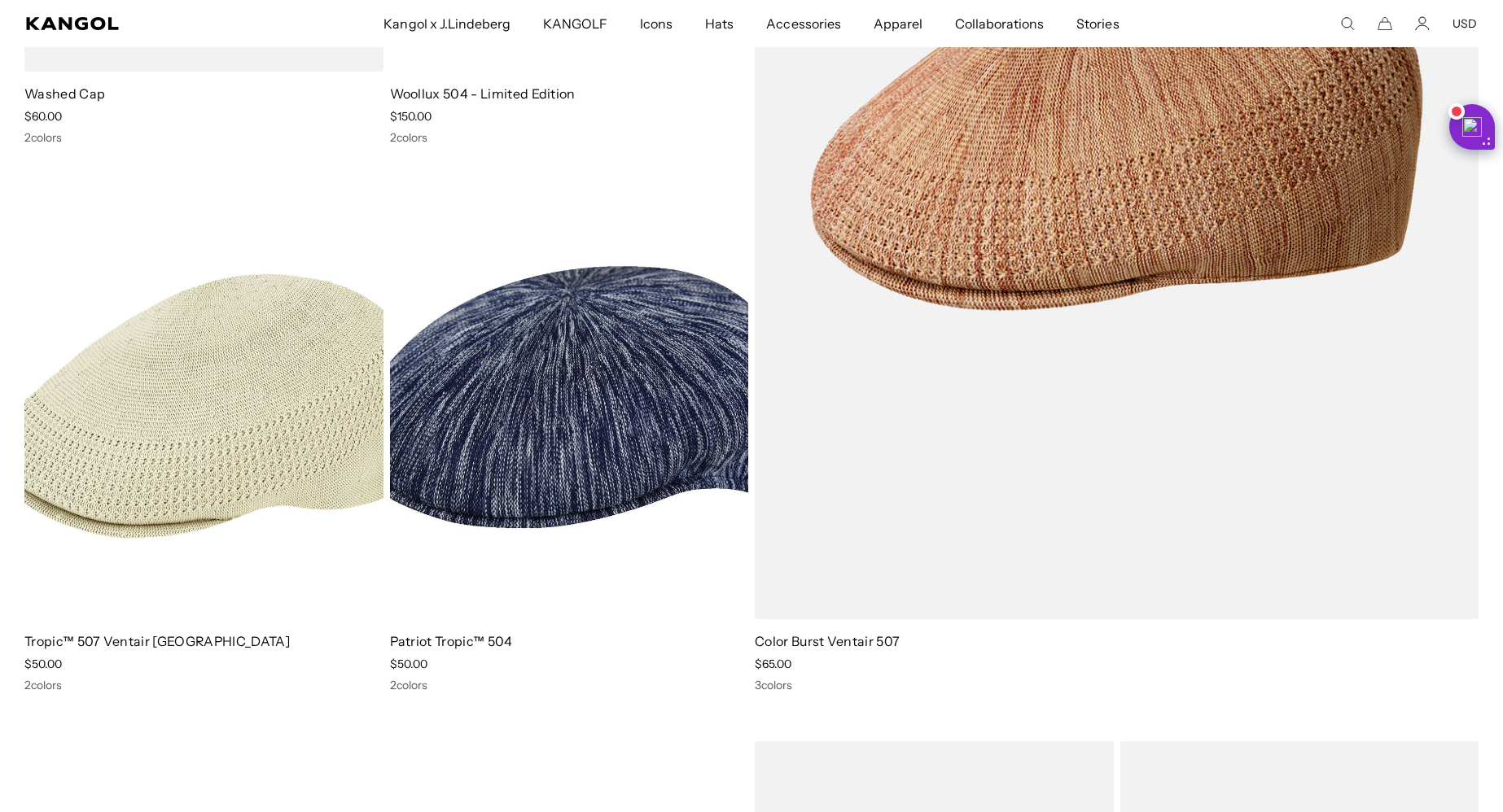
scroll to position [0, 336]
click at [220, 392] on img at bounding box center [203, 394] width 359 height 450
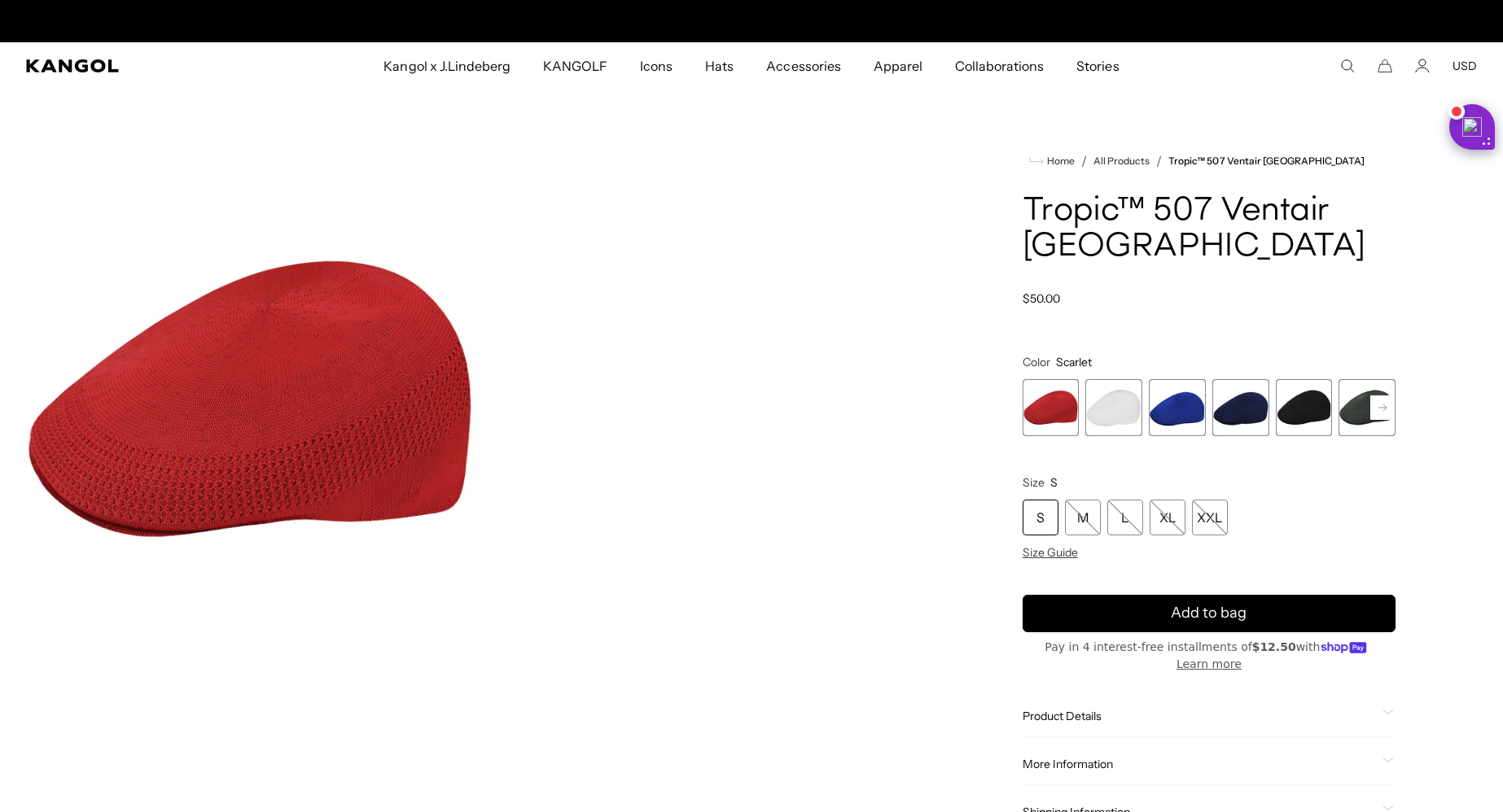
scroll to position [0, 336]
click at [1183, 436] on span "3 of 7" at bounding box center [1177, 408] width 57 height 57
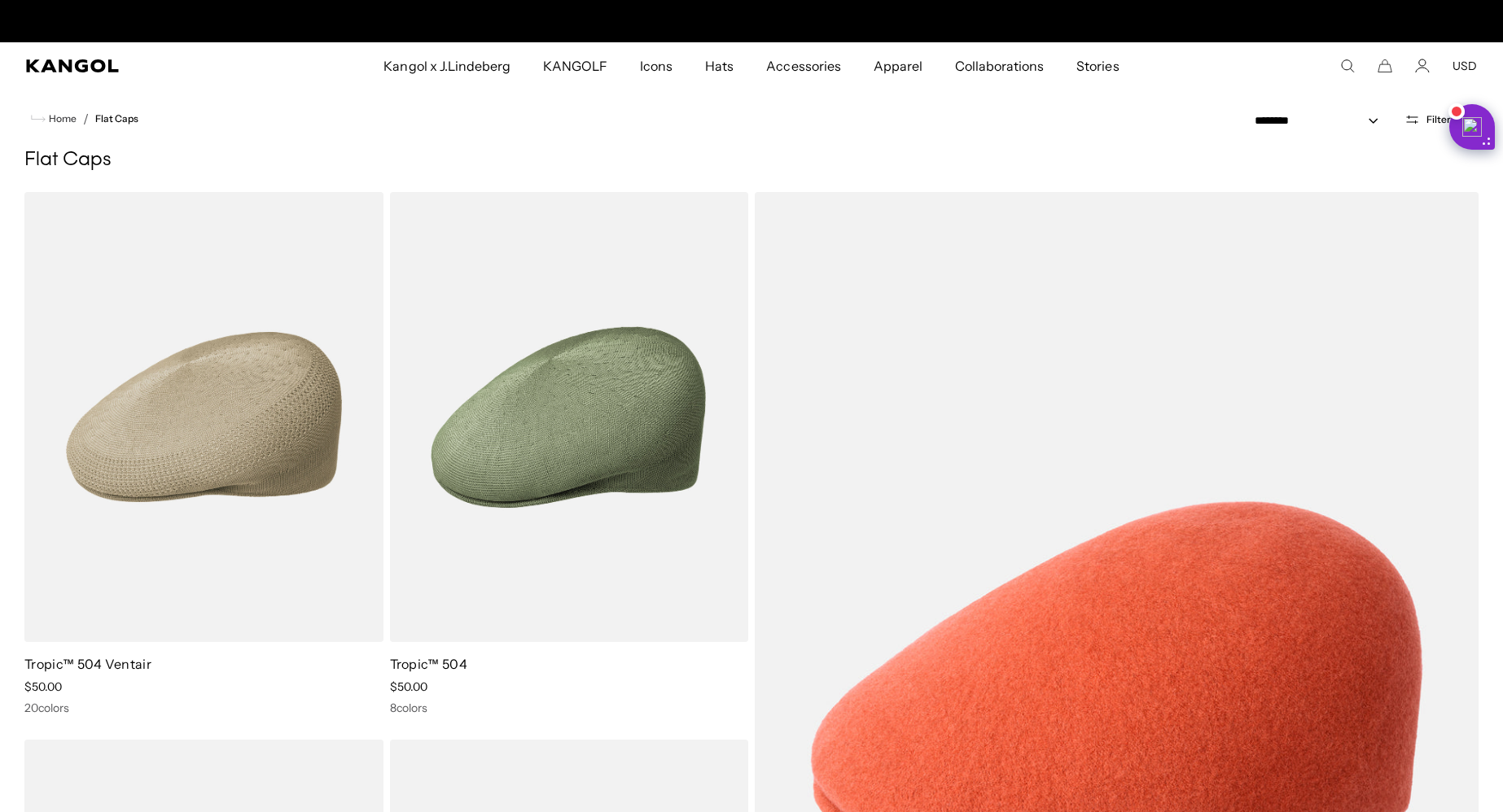
scroll to position [0, 336]
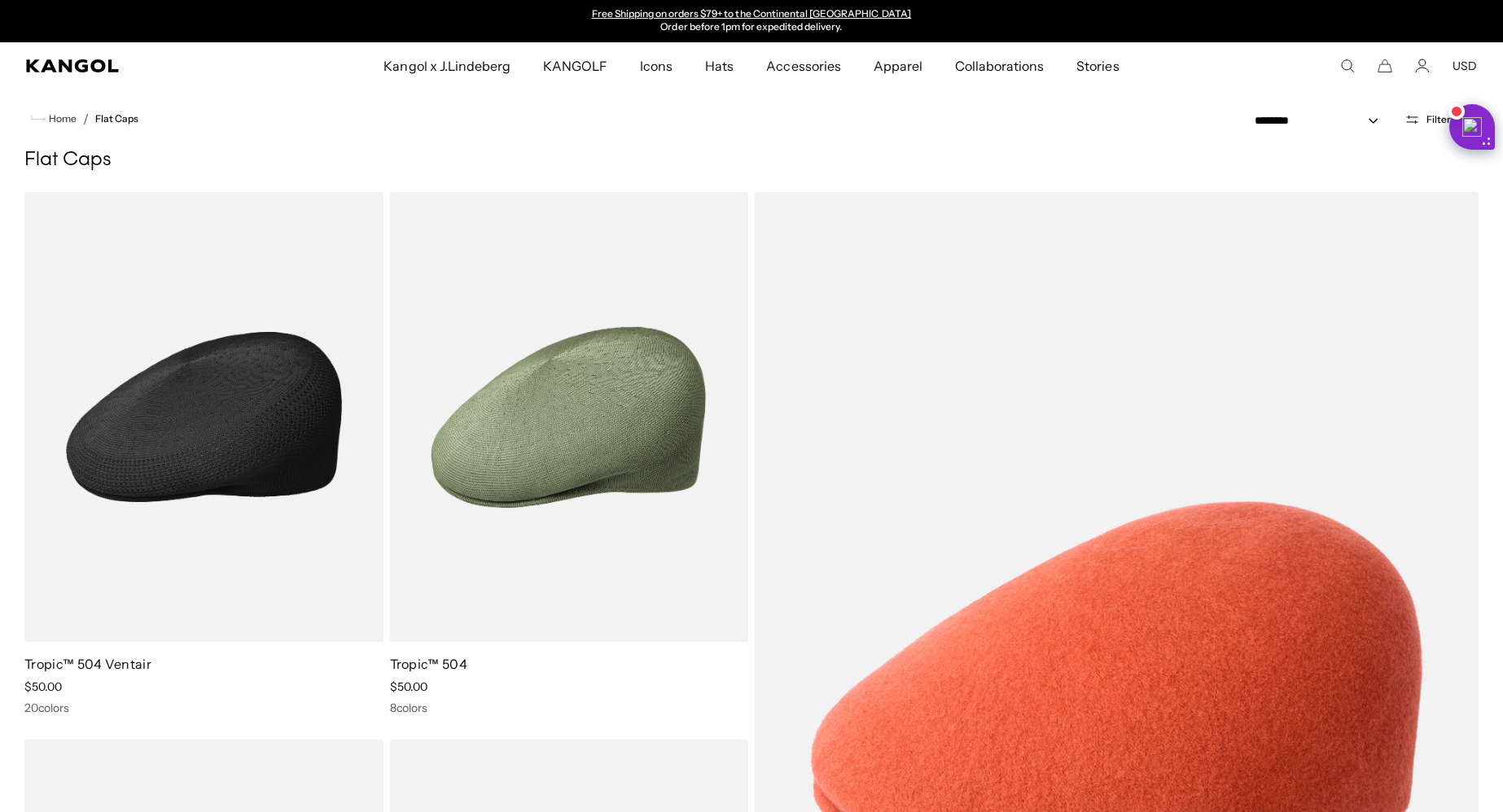
click at [250, 373] on img at bounding box center [203, 417] width 359 height 450
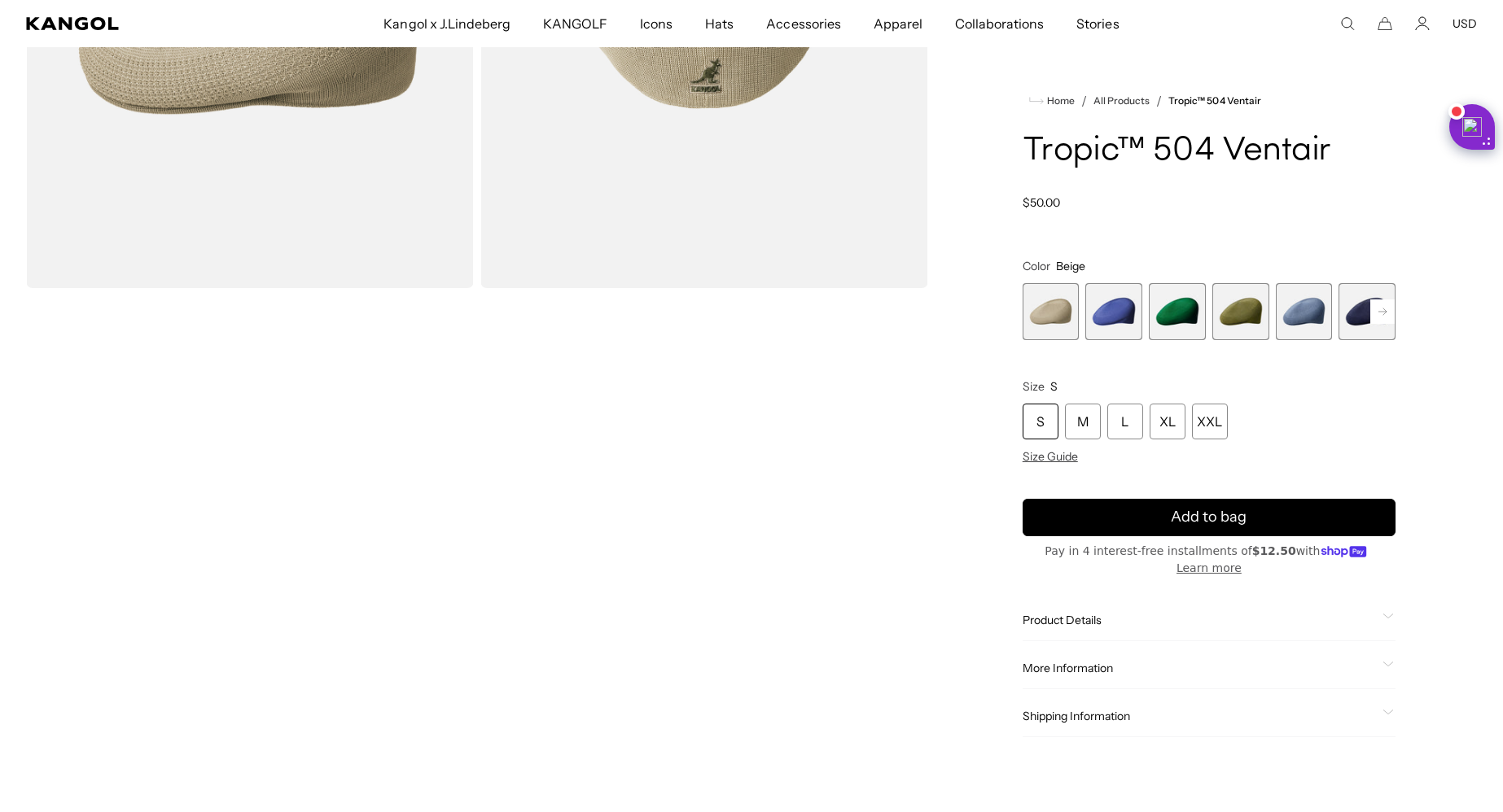
scroll to position [0, 336]
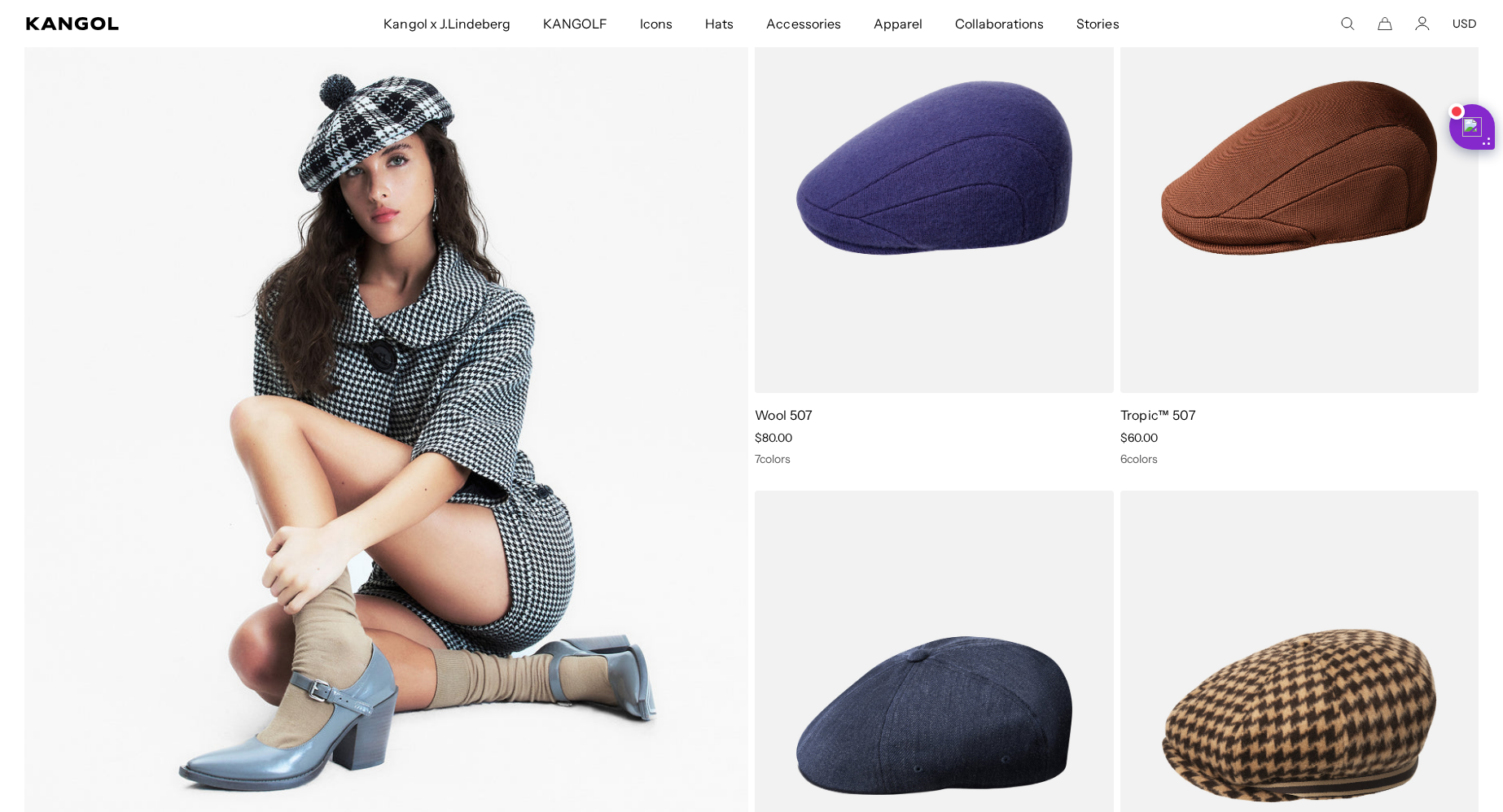
scroll to position [1359, 0]
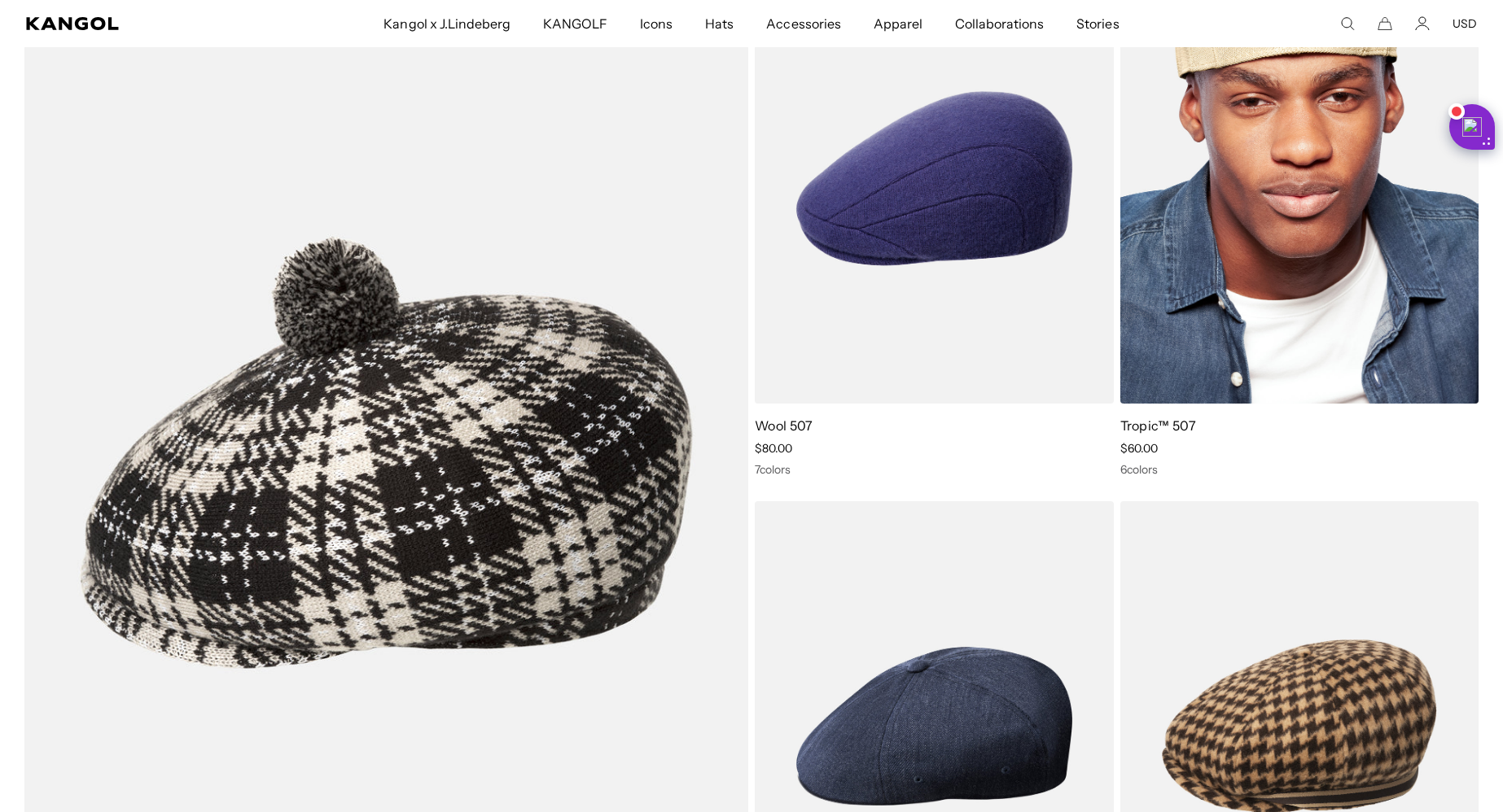
click at [1271, 278] on img at bounding box center [1300, 179] width 359 height 450
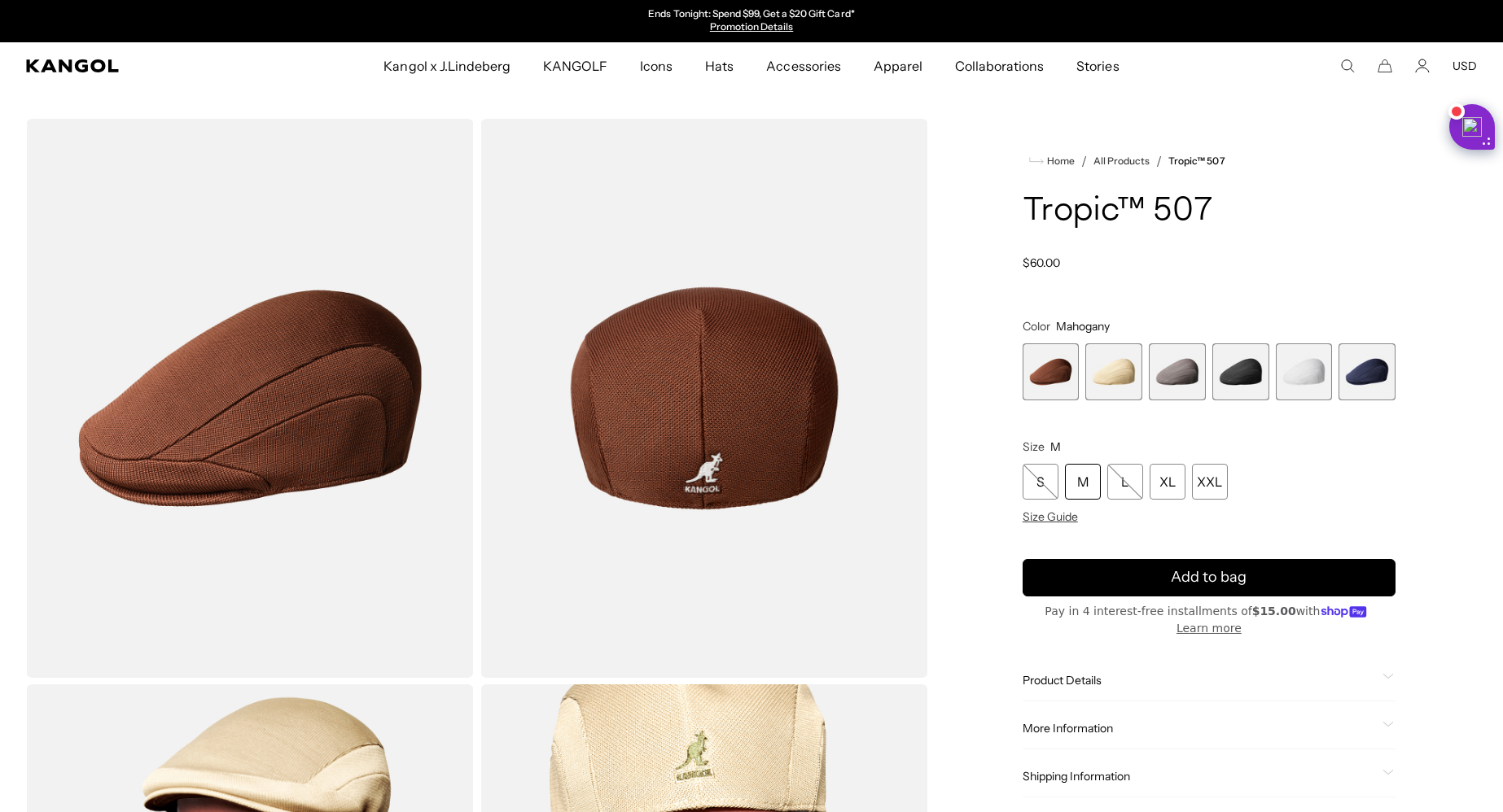
click at [1142, 296] on div at bounding box center [1208, 296] width 373 height 0
